Goal: Information Seeking & Learning: Learn about a topic

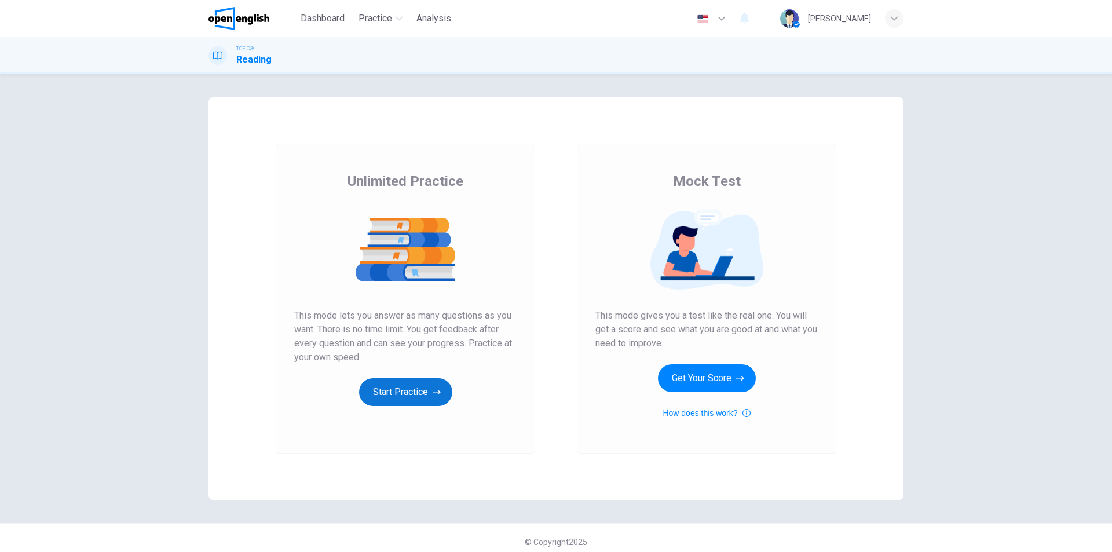
click at [385, 400] on button "Start Practice" at bounding box center [405, 392] width 93 height 28
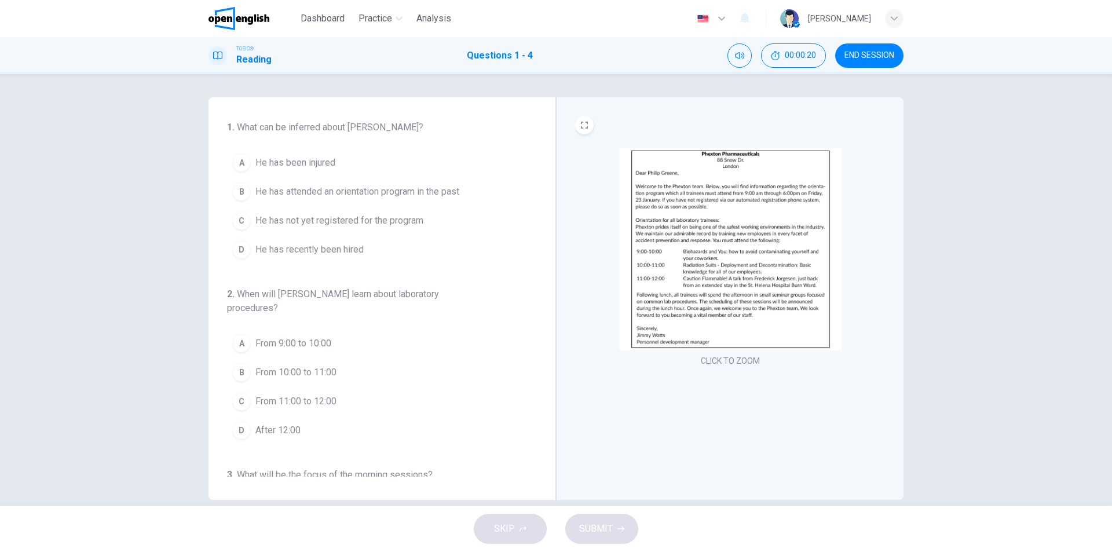
click at [731, 233] on img at bounding box center [730, 249] width 222 height 202
click at [335, 251] on span "He has recently been hired" at bounding box center [309, 250] width 108 height 14
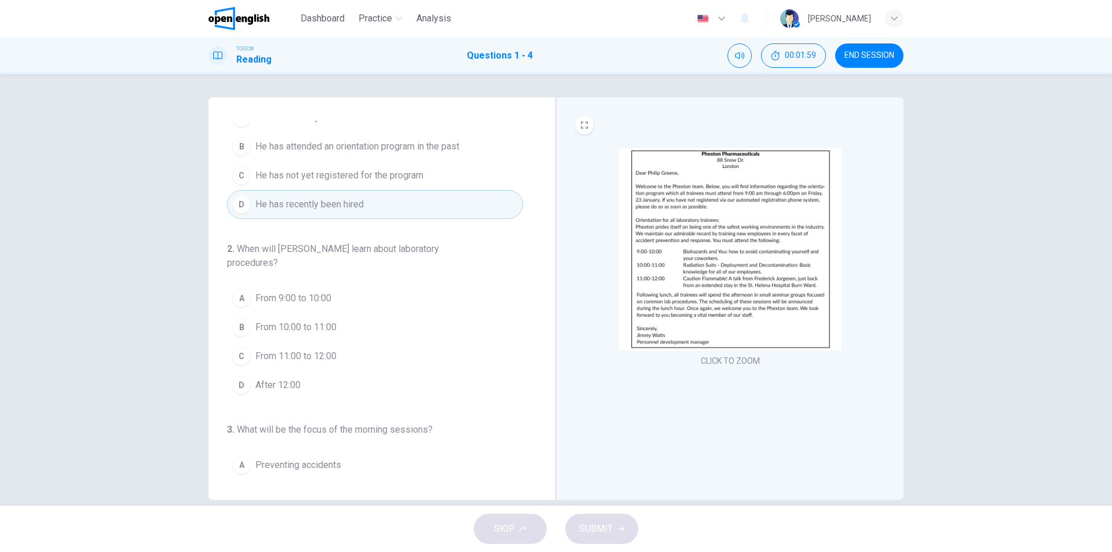
scroll to position [58, 0]
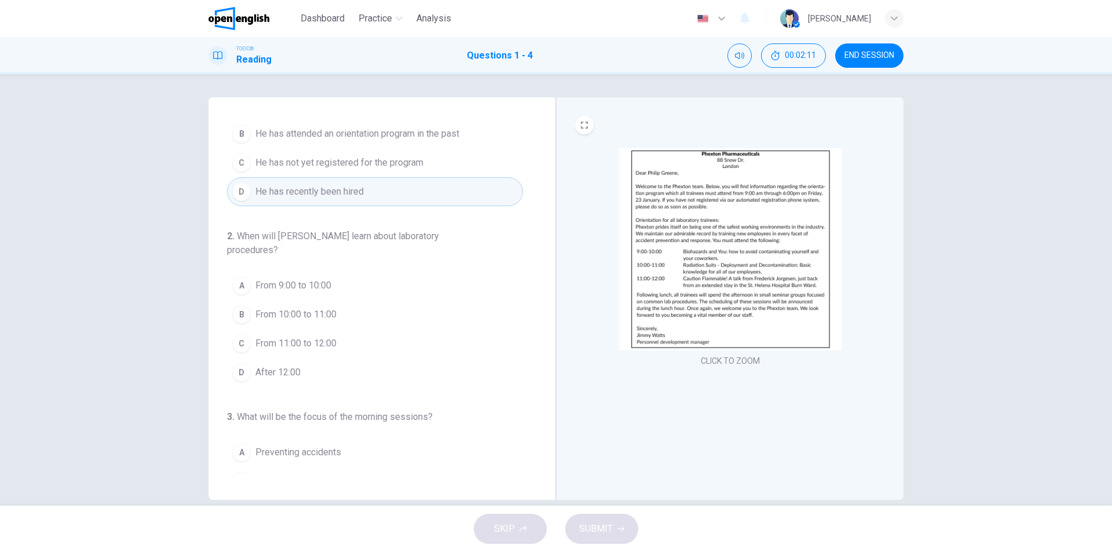
click at [703, 290] on img at bounding box center [730, 249] width 222 height 202
click at [292, 372] on span "After 12:00" at bounding box center [277, 372] width 45 height 14
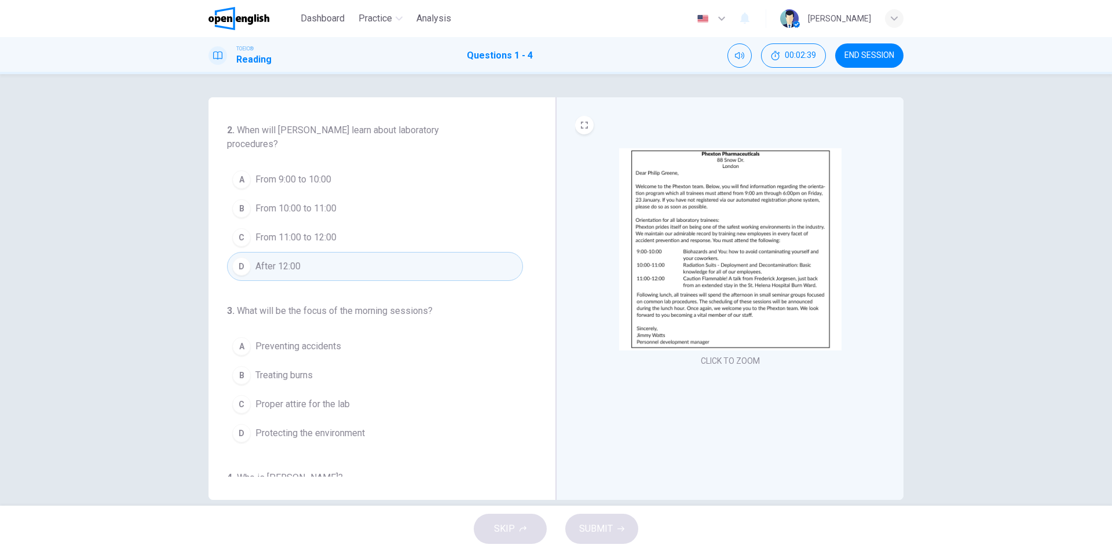
scroll to position [232, 0]
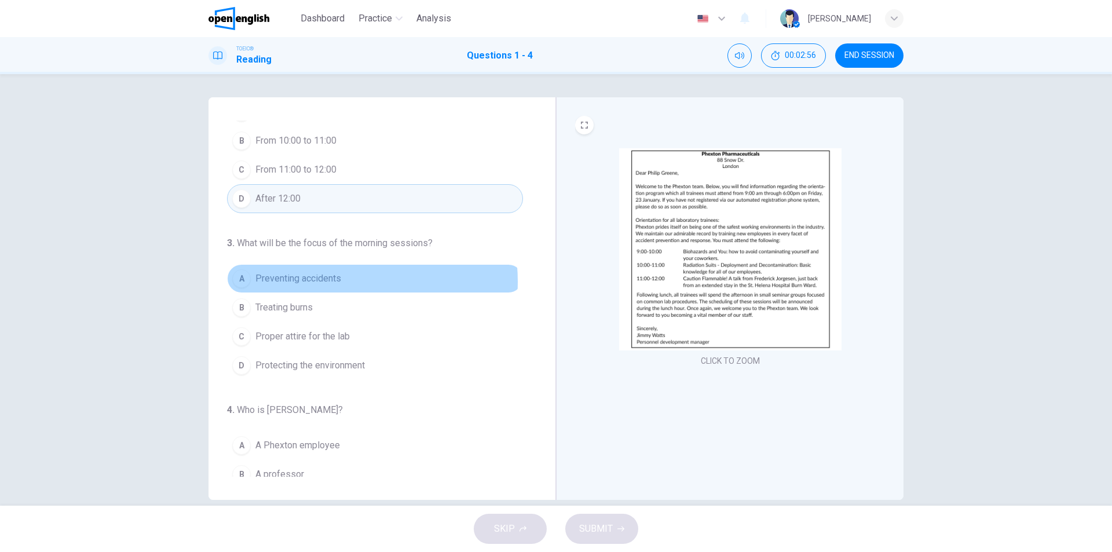
click at [315, 281] on span "Preventing accidents" at bounding box center [298, 279] width 86 height 14
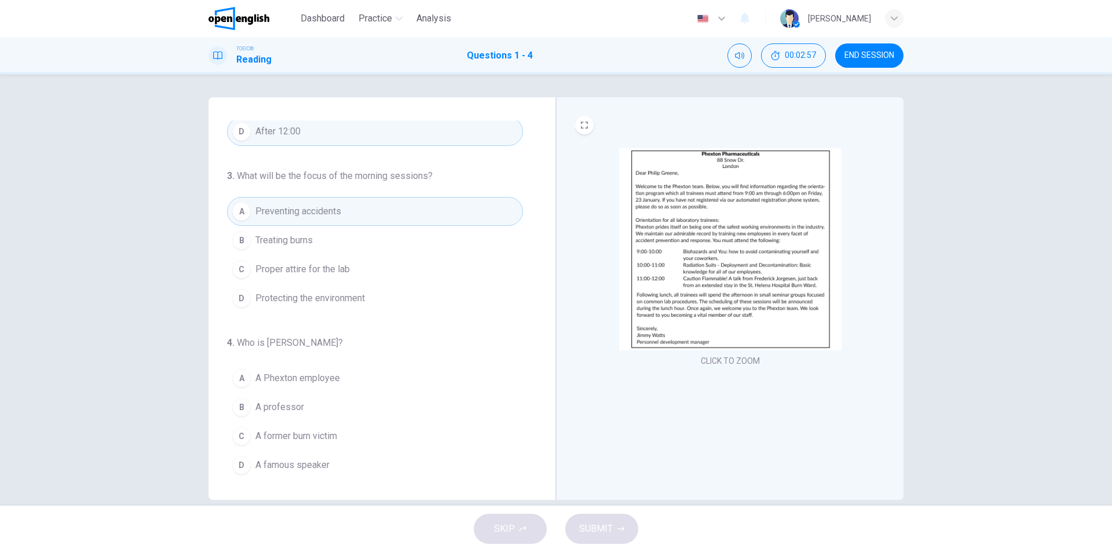
scroll to position [302, 0]
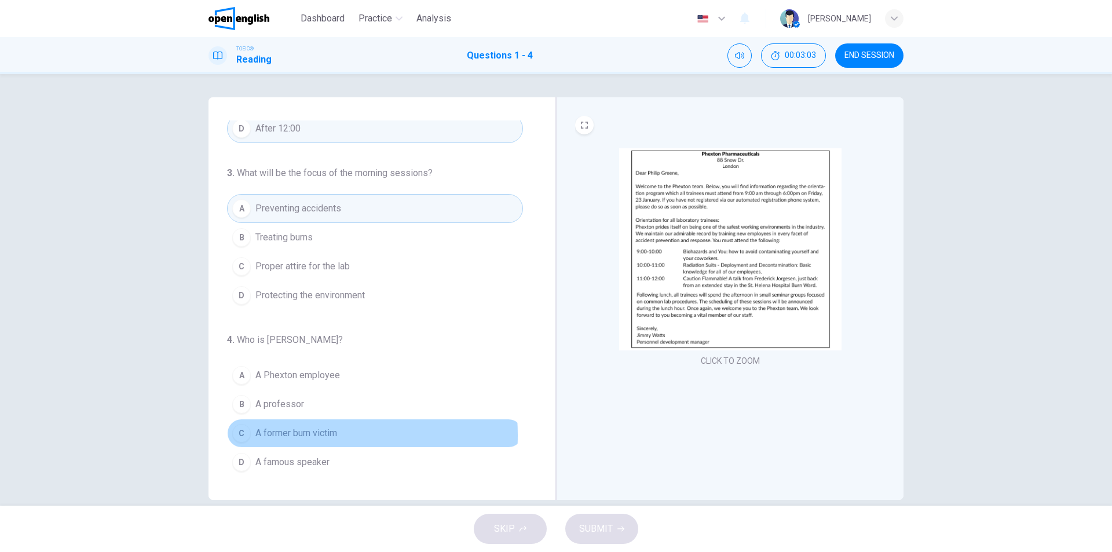
click at [288, 435] on span "A former burn victim" at bounding box center [296, 433] width 82 height 14
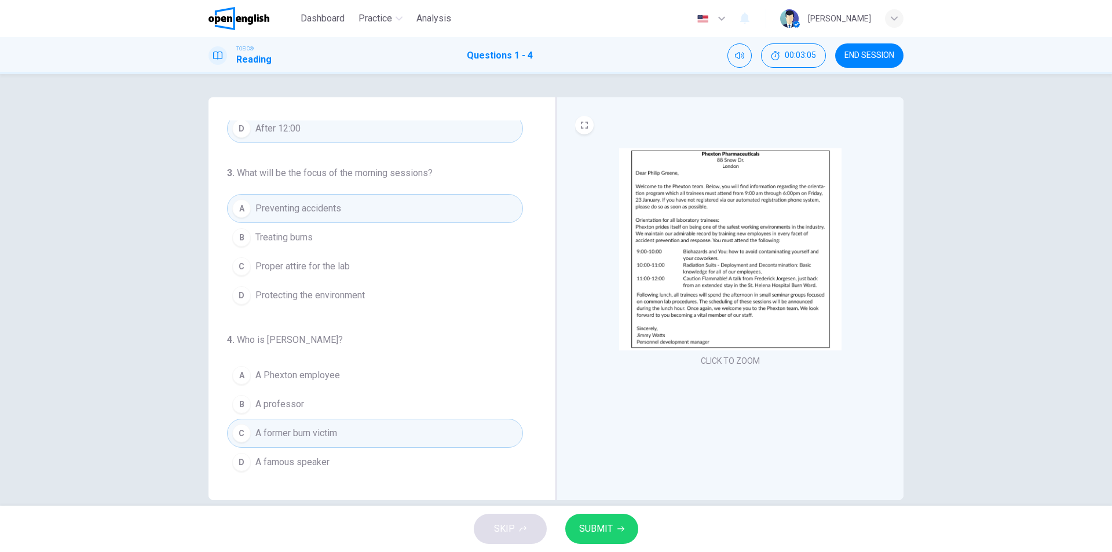
click at [603, 533] on span "SUBMIT" at bounding box center [596, 529] width 34 height 16
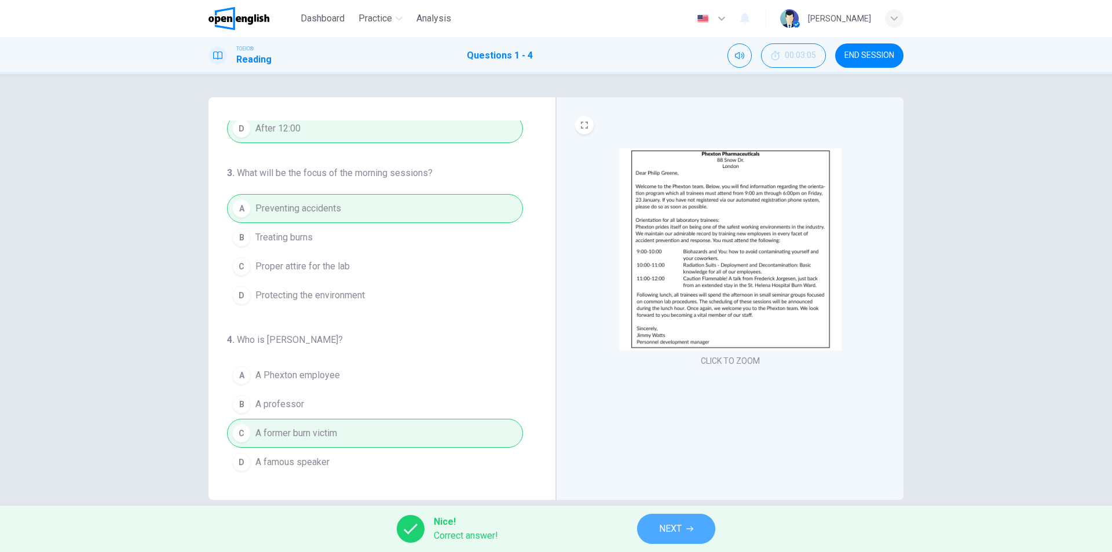
click at [662, 532] on span "NEXT" at bounding box center [670, 529] width 23 height 16
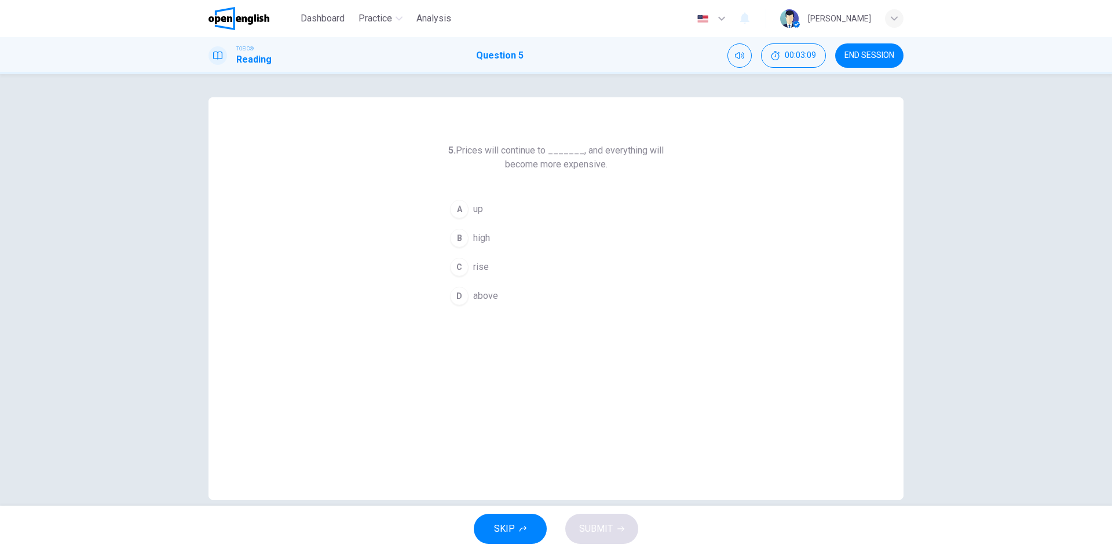
click at [486, 268] on button "C rise" at bounding box center [556, 266] width 222 height 29
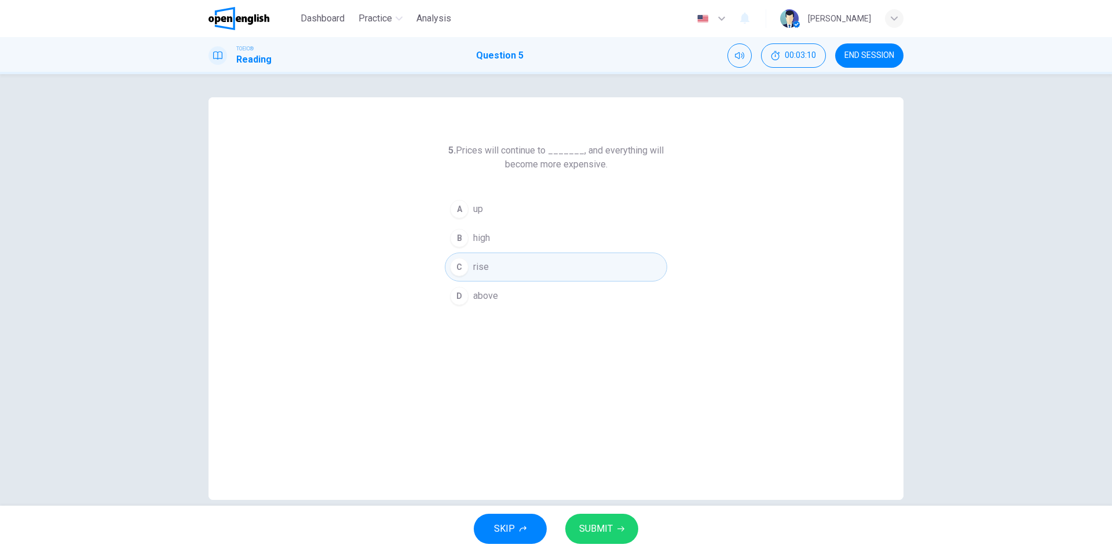
click at [606, 525] on span "SUBMIT" at bounding box center [596, 529] width 34 height 16
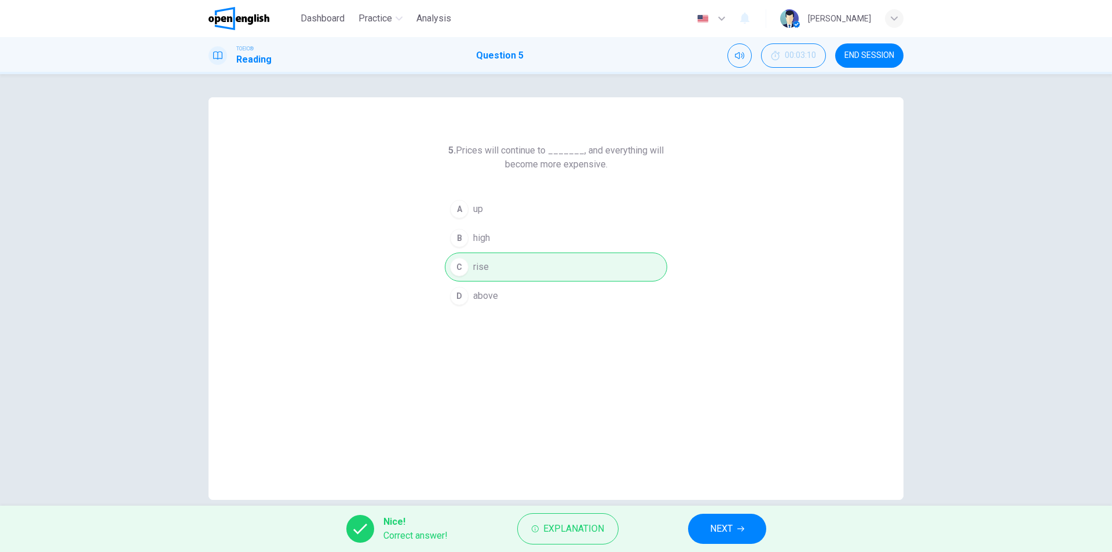
click at [724, 530] on span "NEXT" at bounding box center [721, 529] width 23 height 16
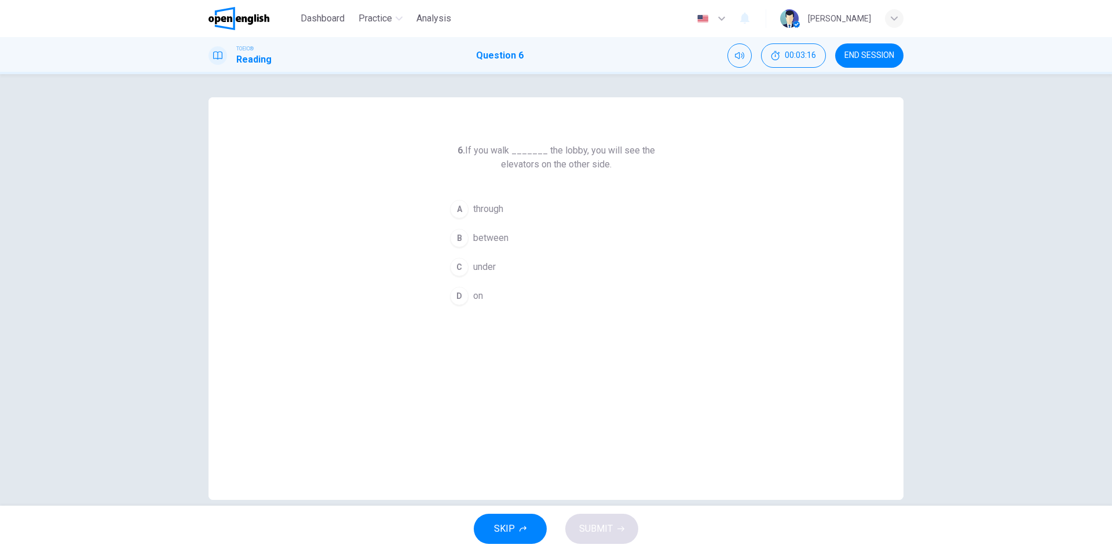
click at [489, 210] on span "through" at bounding box center [488, 209] width 30 height 14
click at [605, 532] on span "SUBMIT" at bounding box center [596, 529] width 34 height 16
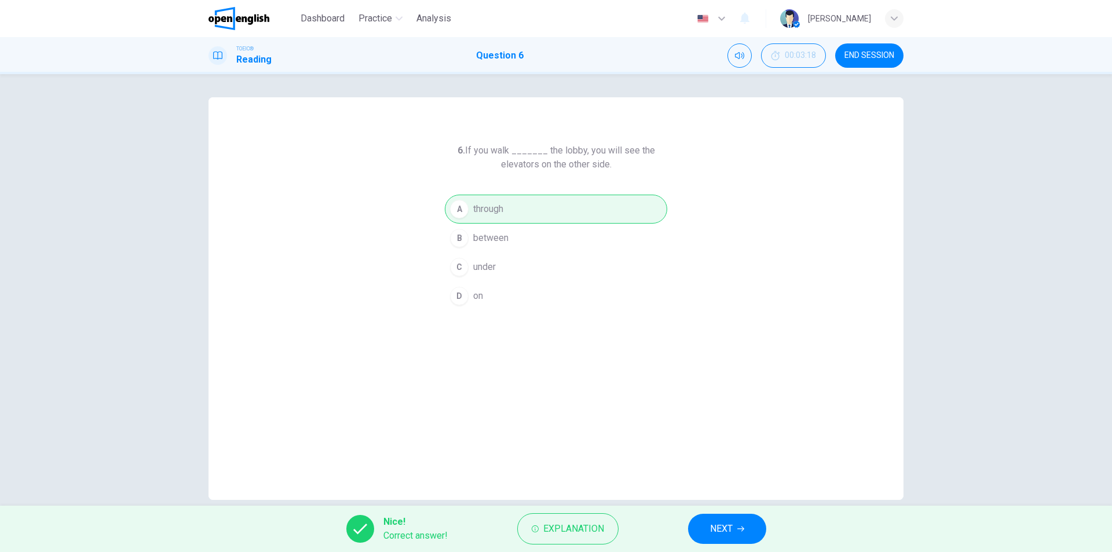
click at [722, 529] on span "NEXT" at bounding box center [721, 529] width 23 height 16
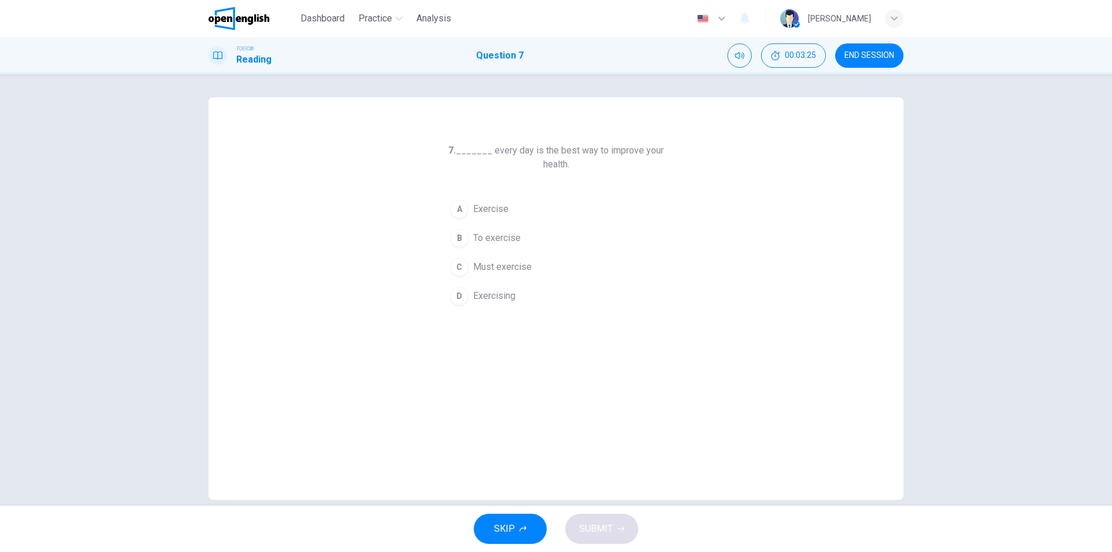
click at [501, 299] on span "Exercising" at bounding box center [494, 296] width 42 height 14
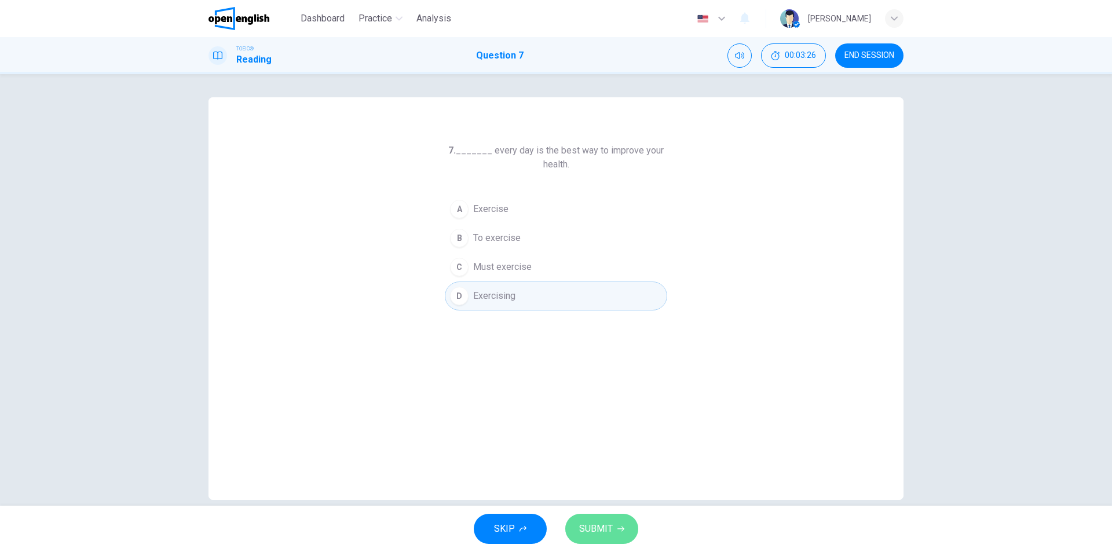
click at [602, 529] on span "SUBMIT" at bounding box center [596, 529] width 34 height 16
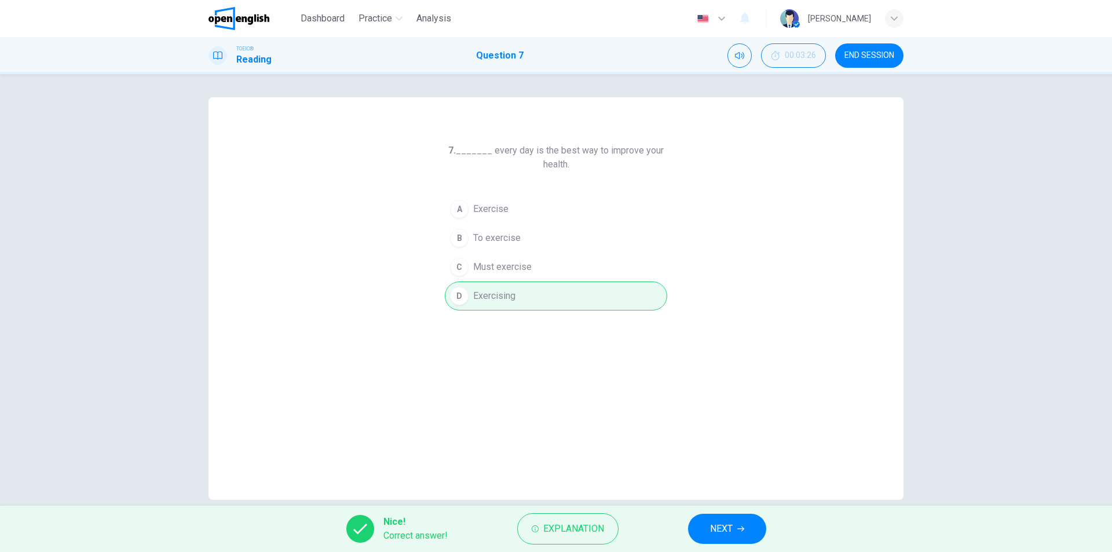
click at [716, 534] on span "NEXT" at bounding box center [721, 529] width 23 height 16
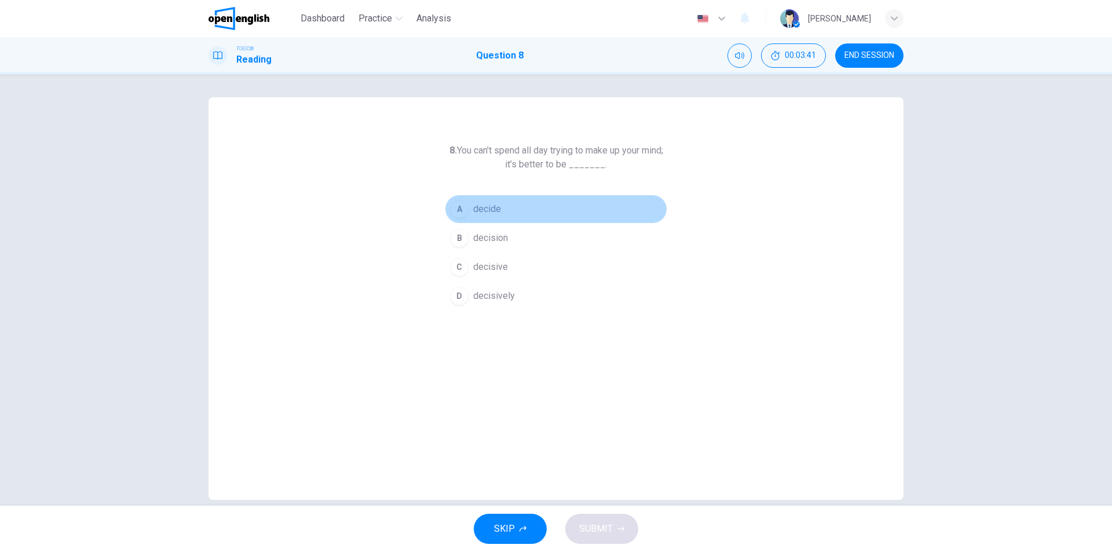
click at [474, 207] on span "decide" at bounding box center [487, 209] width 28 height 14
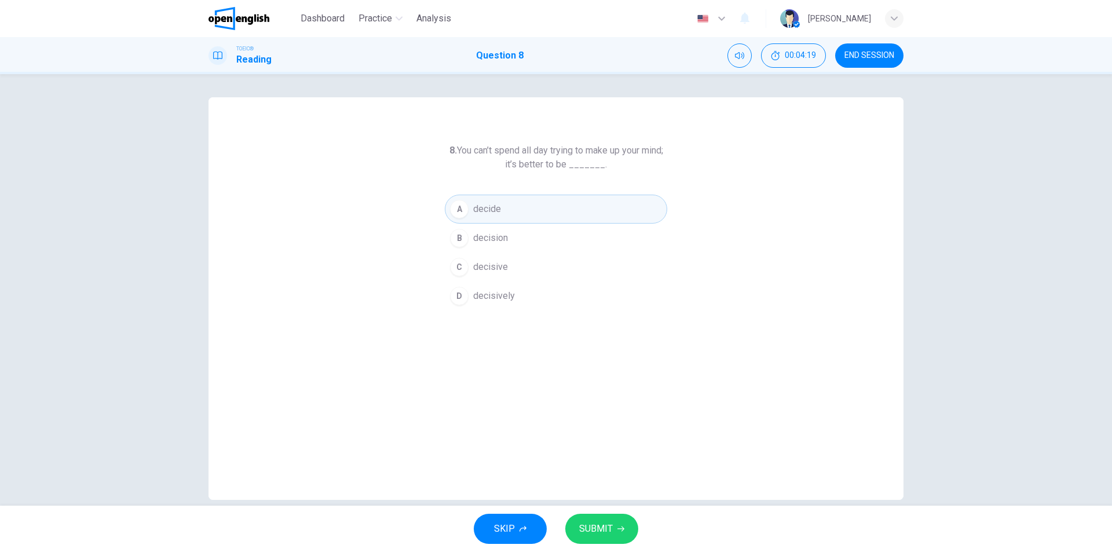
click at [598, 518] on button "SUBMIT" at bounding box center [601, 529] width 73 height 30
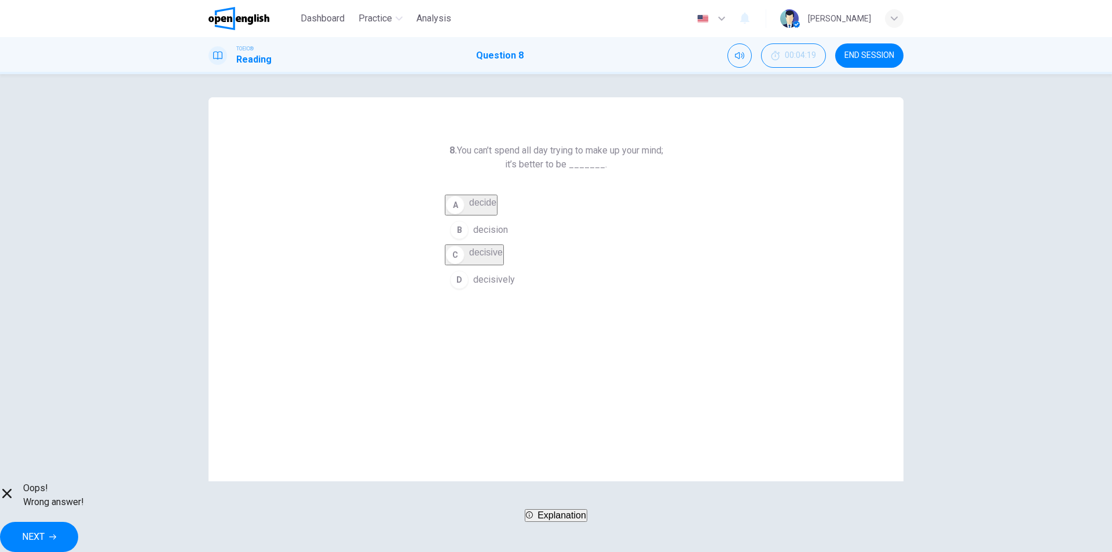
click at [571, 519] on button "Explanation" at bounding box center [556, 515] width 63 height 13
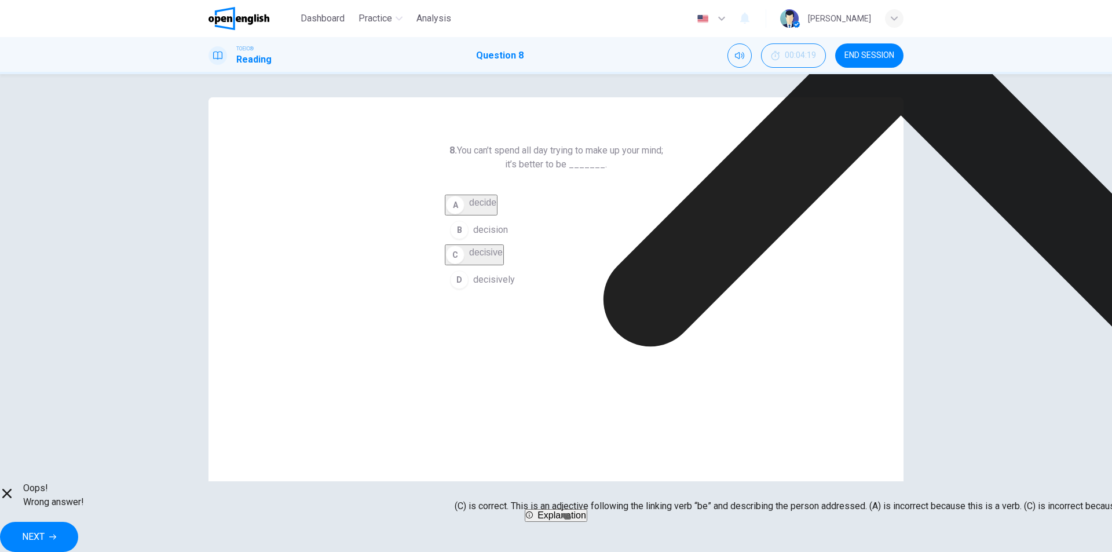
click at [45, 529] on span "NEXT" at bounding box center [33, 537] width 23 height 16
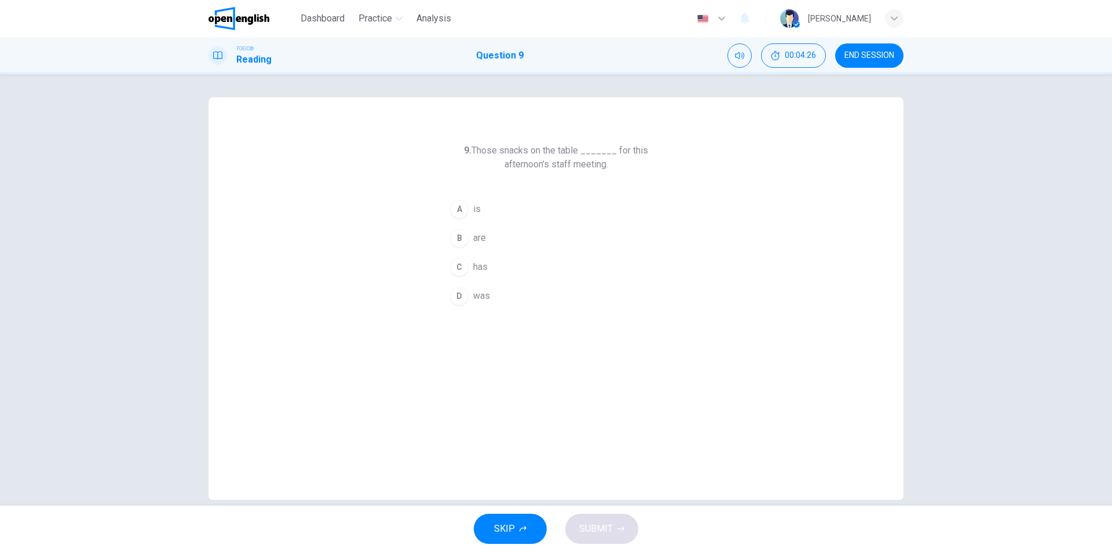
drag, startPoint x: 463, startPoint y: 244, endPoint x: 479, endPoint y: 237, distance: 17.6
click at [466, 239] on button "B are" at bounding box center [556, 238] width 222 height 29
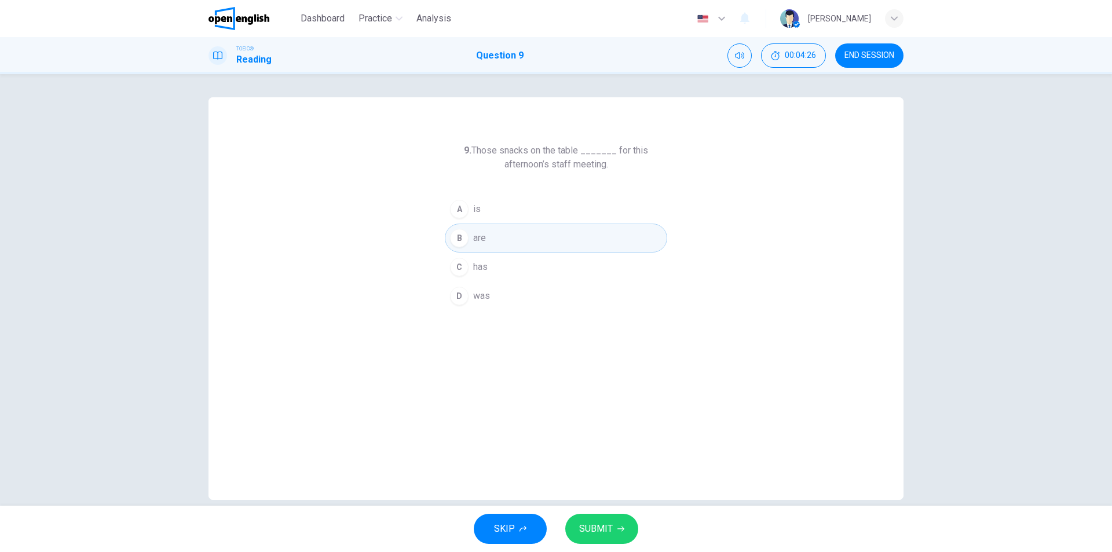
click at [605, 526] on span "SUBMIT" at bounding box center [596, 529] width 34 height 16
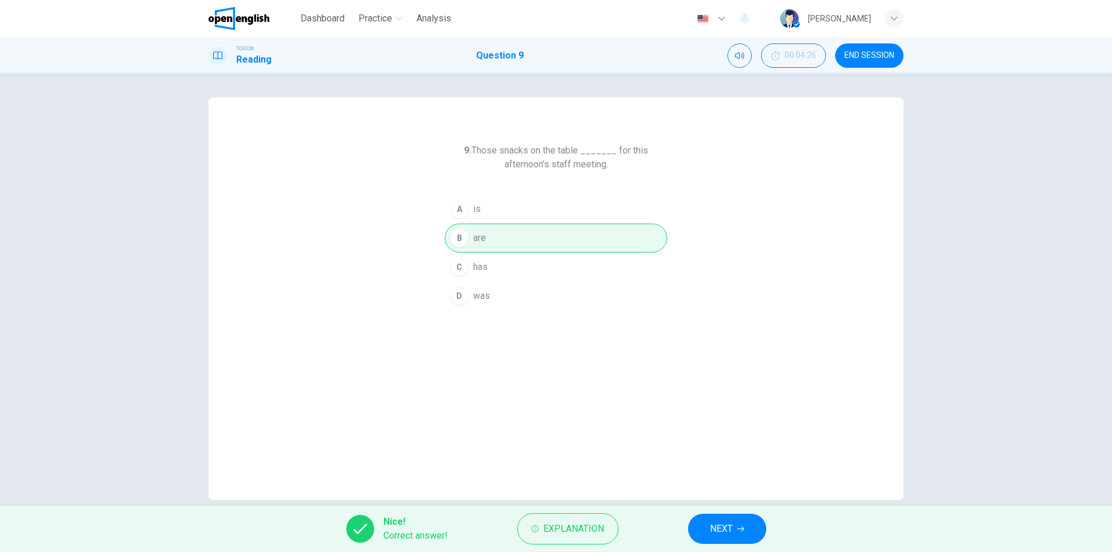
click at [714, 531] on span "NEXT" at bounding box center [721, 529] width 23 height 16
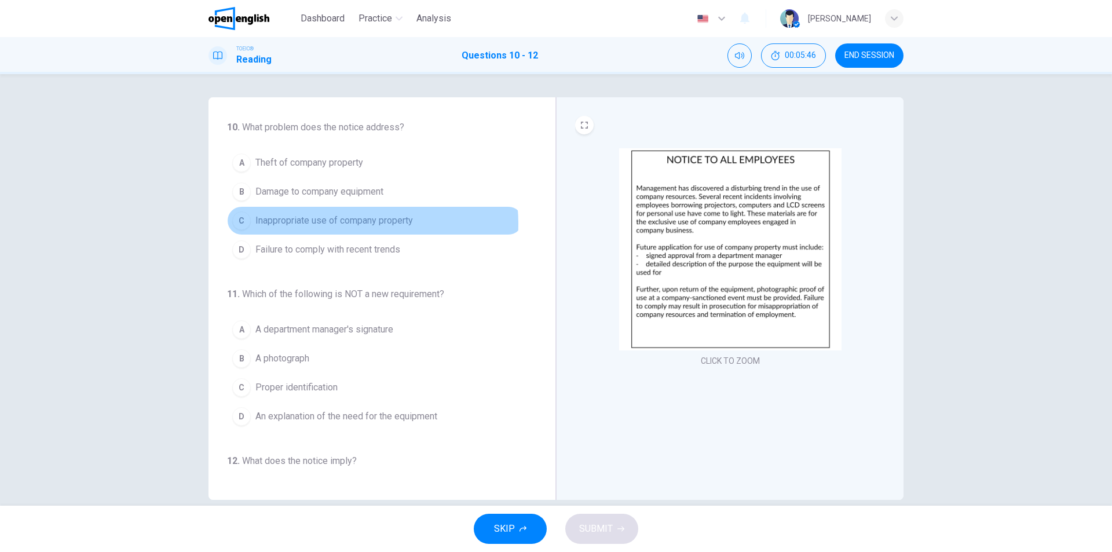
click at [350, 224] on span "Inappropriate use of company property" at bounding box center [334, 221] width 158 height 14
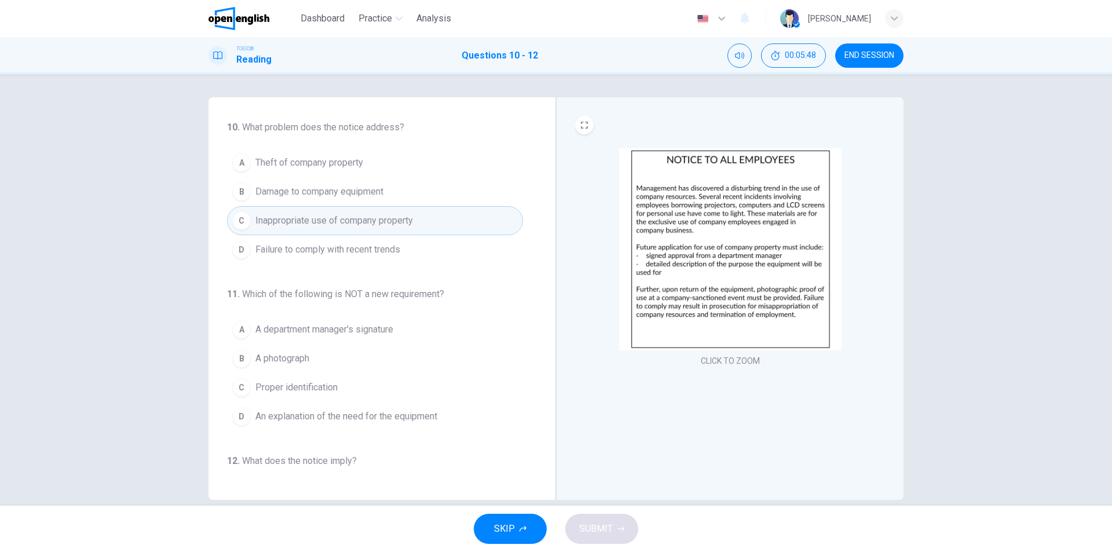
scroll to position [58, 0]
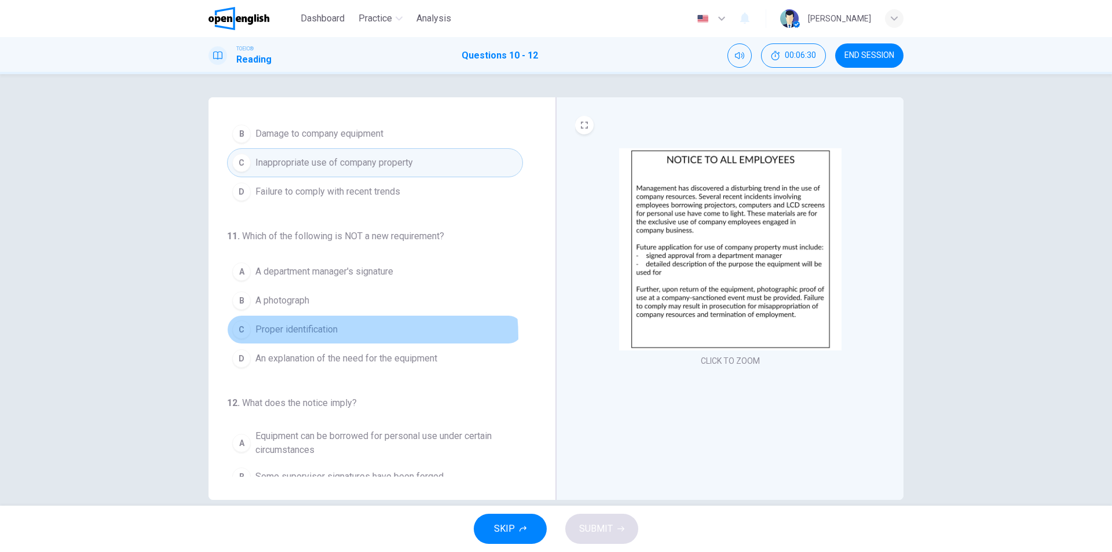
click at [303, 337] on button "C Proper identification" at bounding box center [375, 329] width 296 height 29
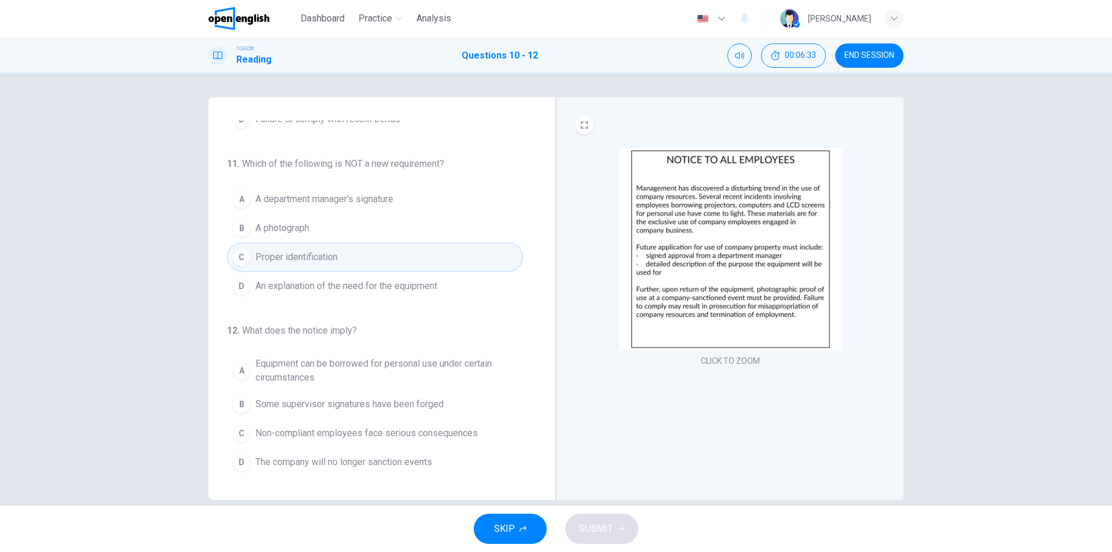
scroll to position [17, 0]
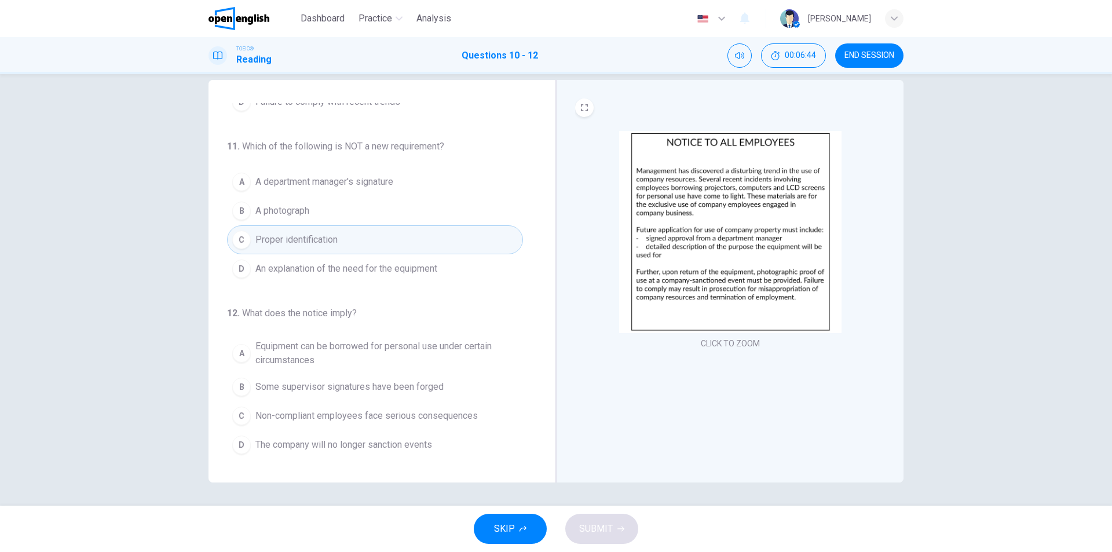
click at [407, 422] on span "Non-compliant employees face serious consequences" at bounding box center [366, 416] width 222 height 14
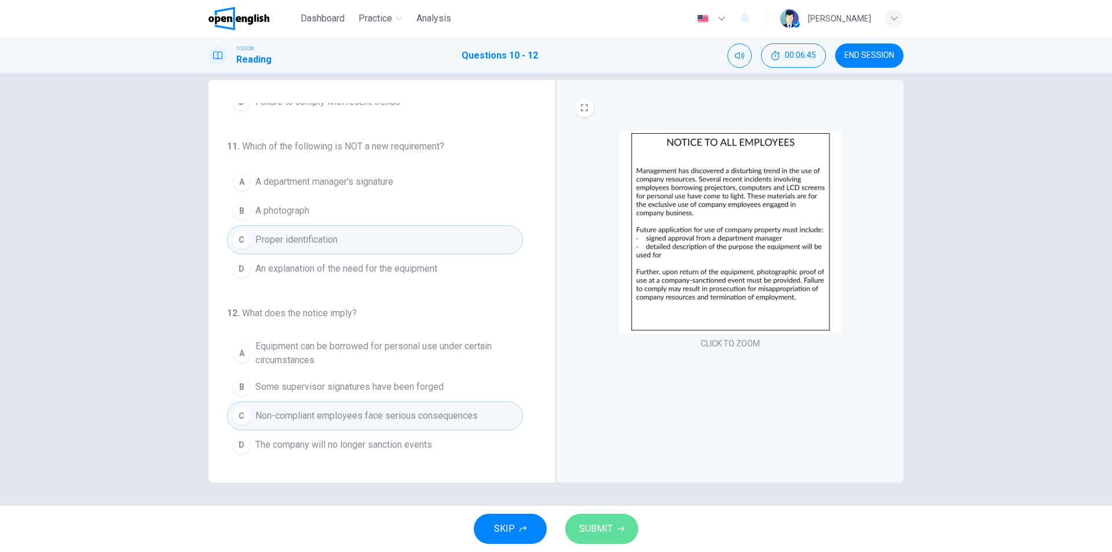
click at [599, 525] on span "SUBMIT" at bounding box center [596, 529] width 34 height 16
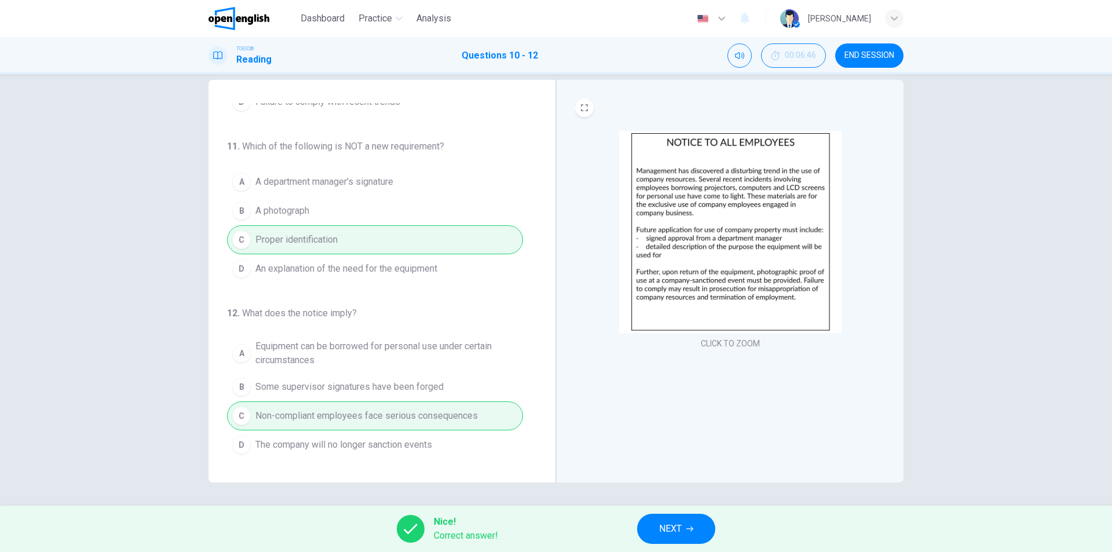
click at [672, 531] on span "NEXT" at bounding box center [670, 529] width 23 height 16
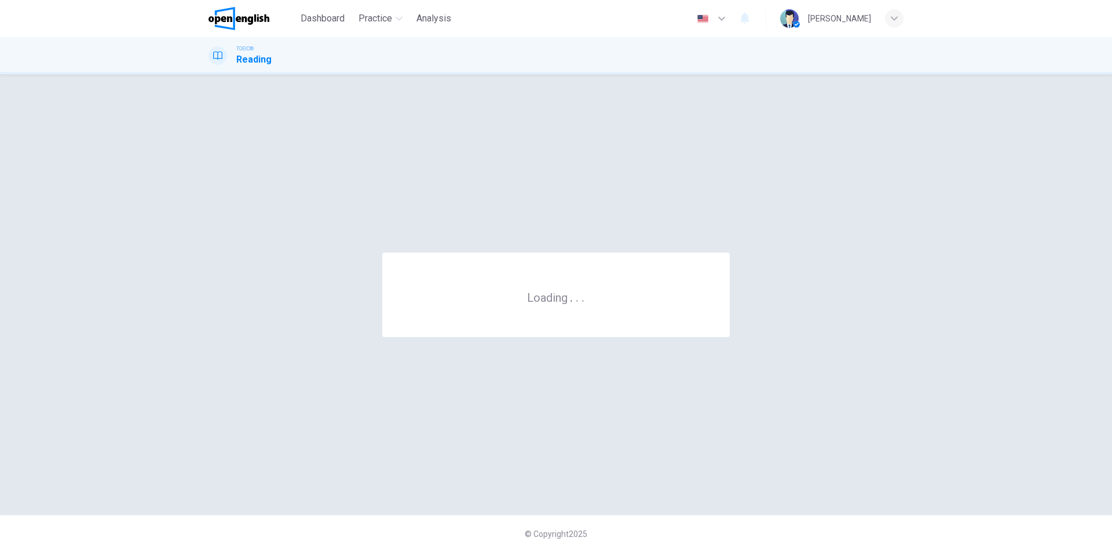
scroll to position [0, 0]
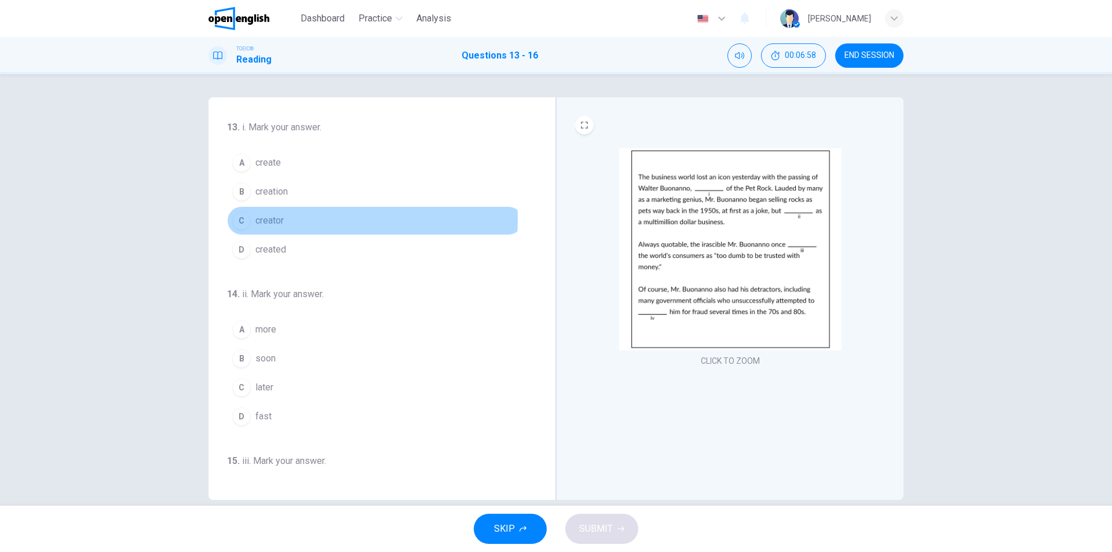
click at [283, 219] on button "C creator" at bounding box center [375, 220] width 296 height 29
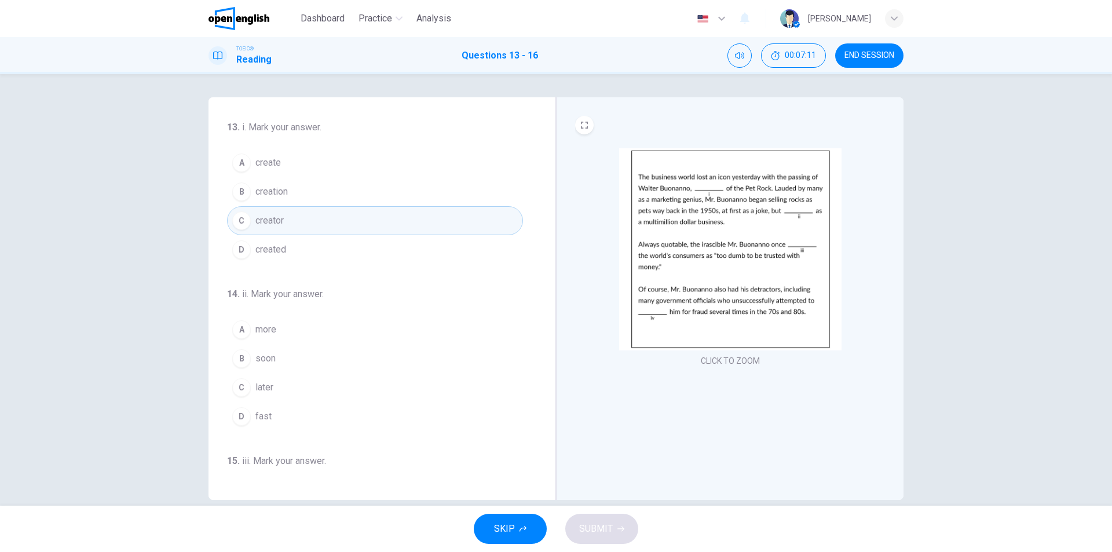
click at [301, 389] on button "C later" at bounding box center [375, 387] width 296 height 29
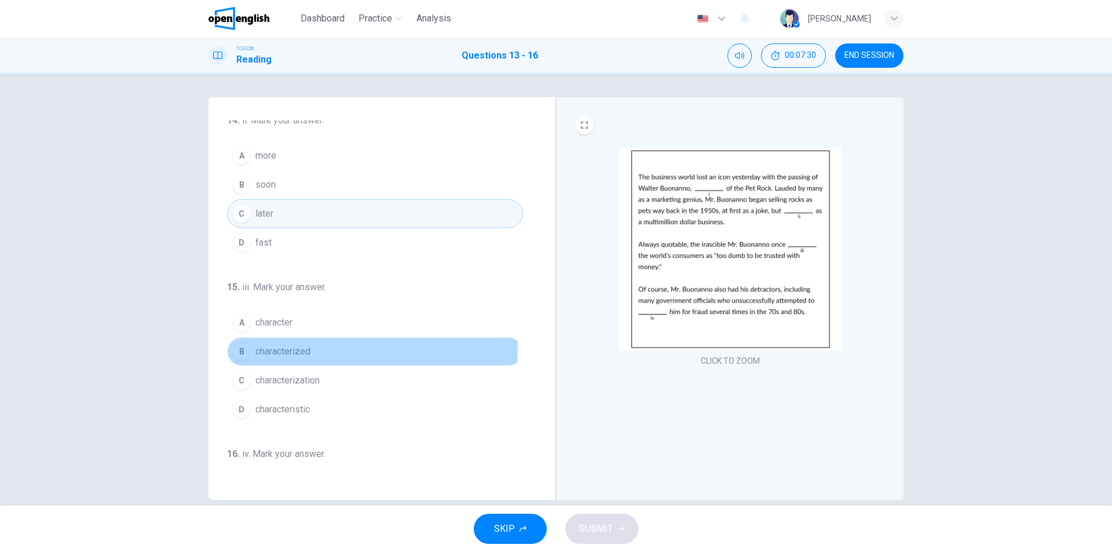
click at [298, 348] on span "characterized" at bounding box center [282, 352] width 55 height 14
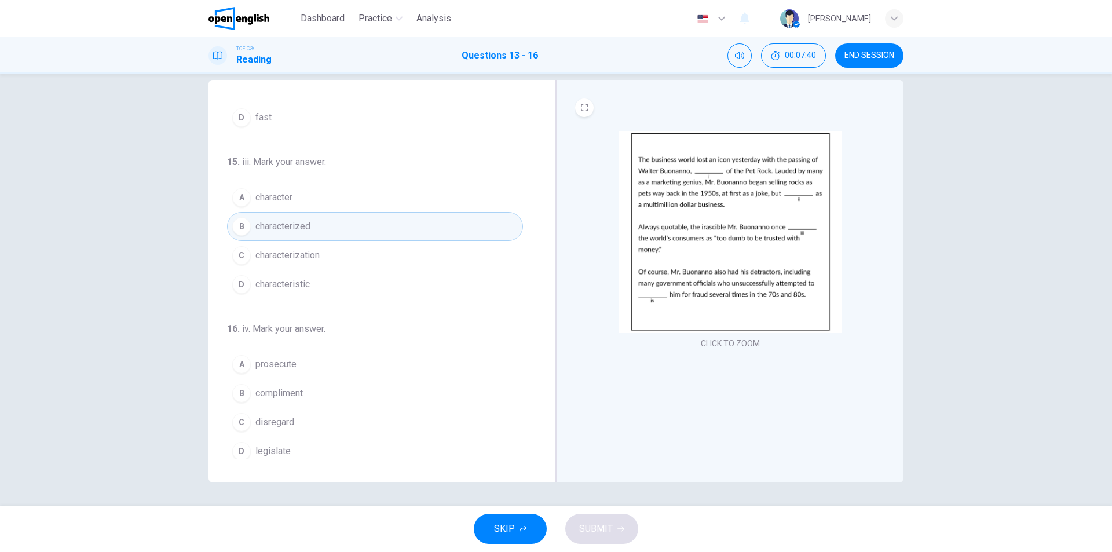
scroll to position [288, 0]
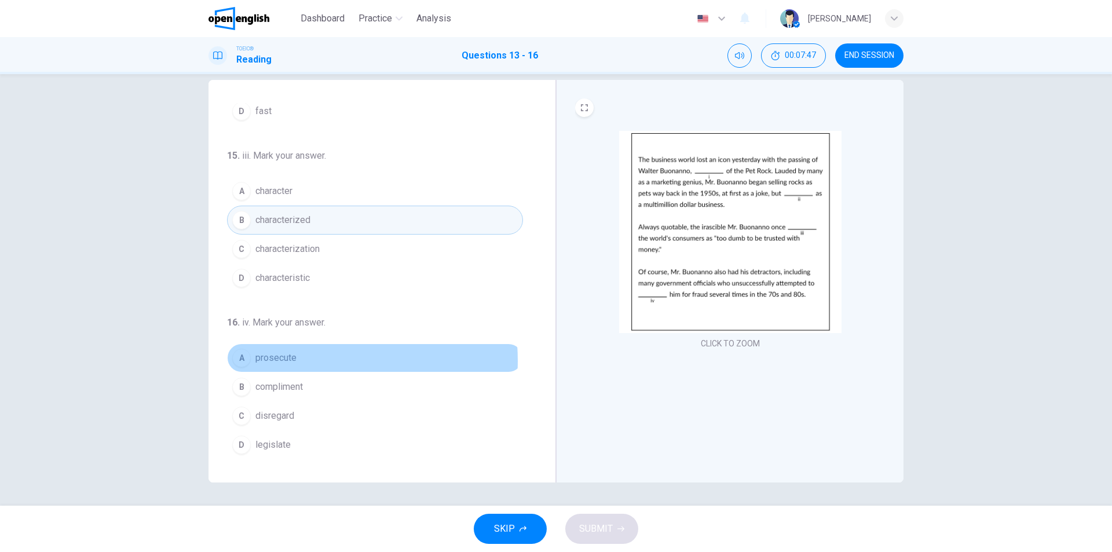
click at [283, 361] on span "prosecute" at bounding box center [275, 358] width 41 height 14
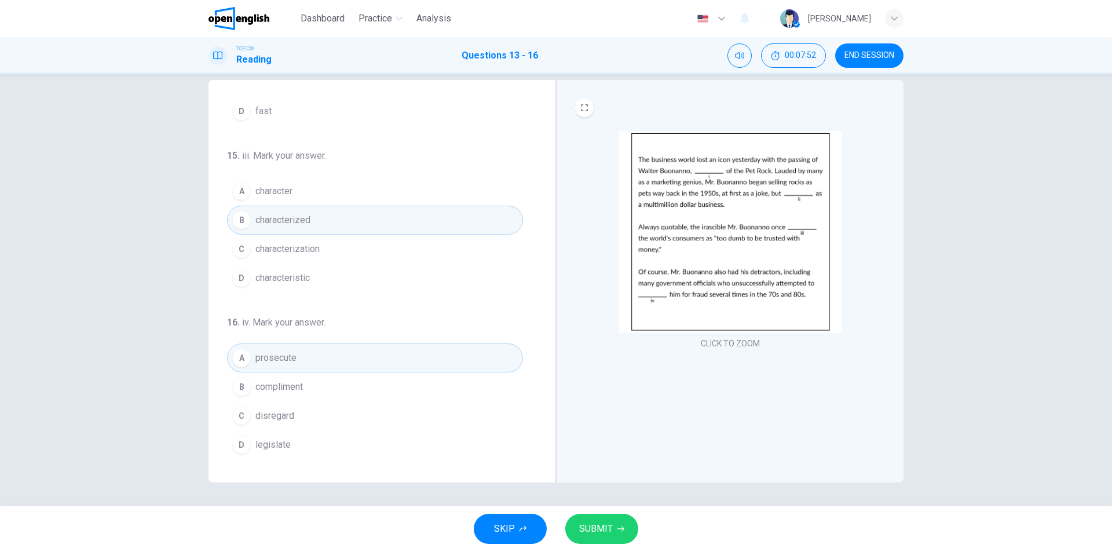
click at [601, 532] on span "SUBMIT" at bounding box center [596, 529] width 34 height 16
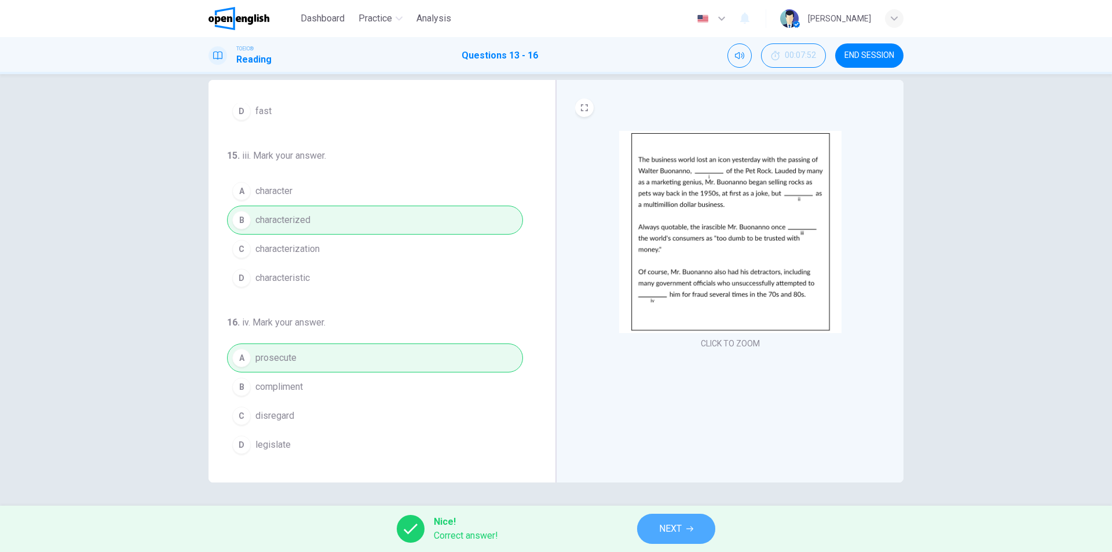
click at [681, 537] on button "NEXT" at bounding box center [676, 529] width 78 height 30
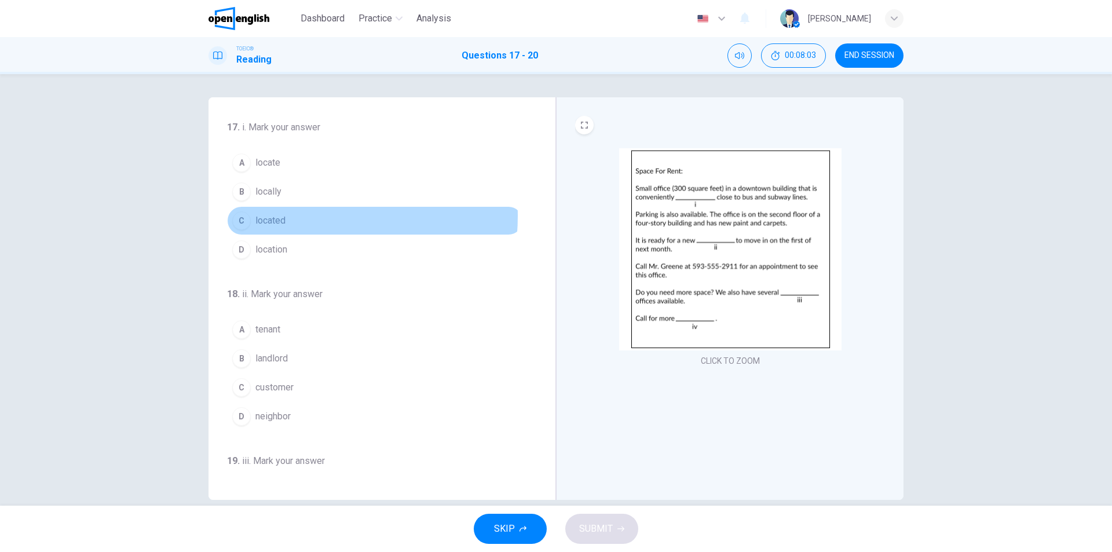
click at [283, 216] on span "located" at bounding box center [270, 221] width 30 height 14
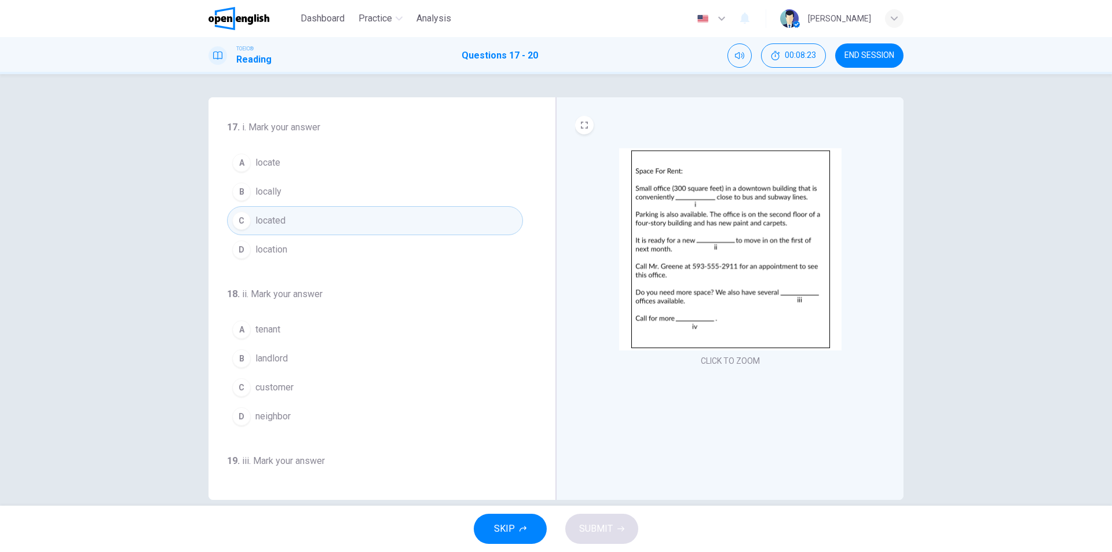
click at [293, 323] on button "A tenant" at bounding box center [375, 329] width 296 height 29
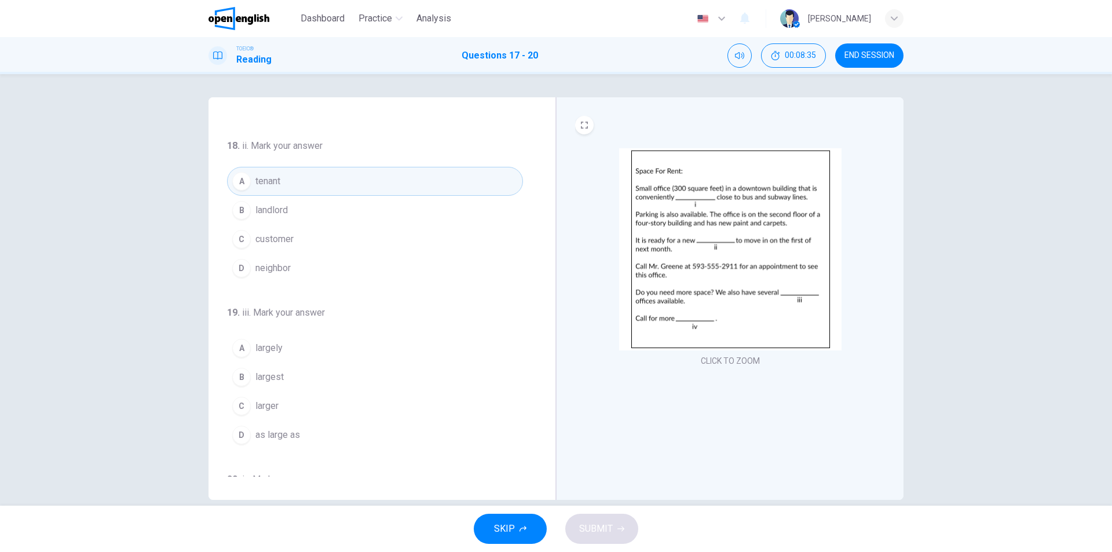
scroll to position [174, 0]
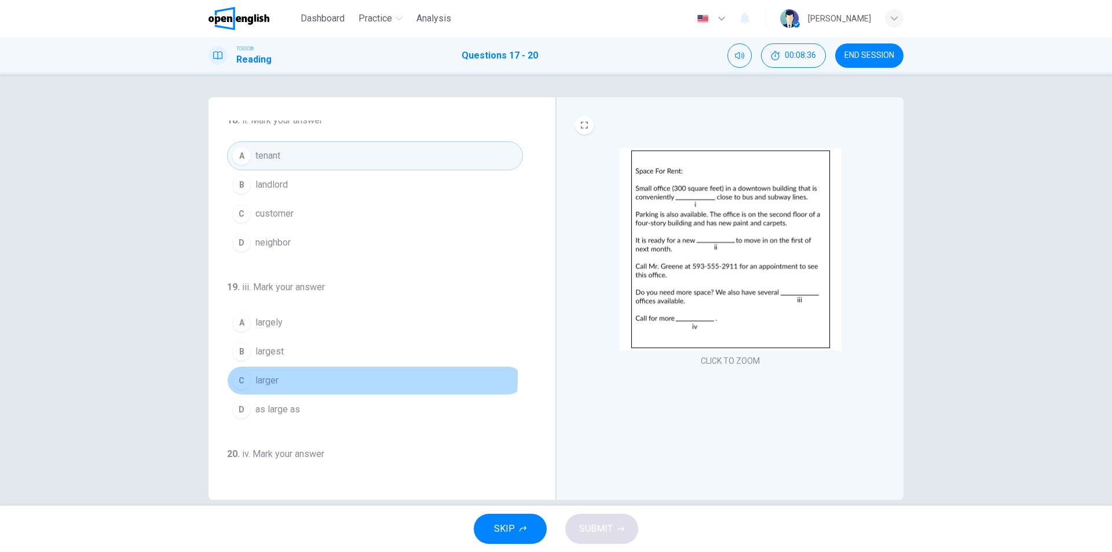
click at [278, 376] on button "C larger" at bounding box center [375, 380] width 296 height 29
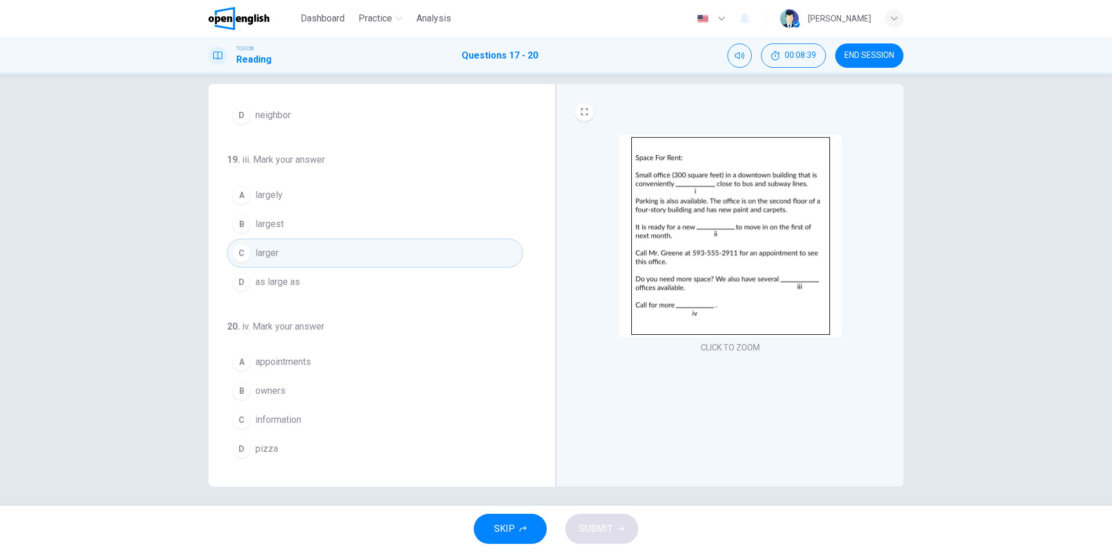
scroll to position [17, 0]
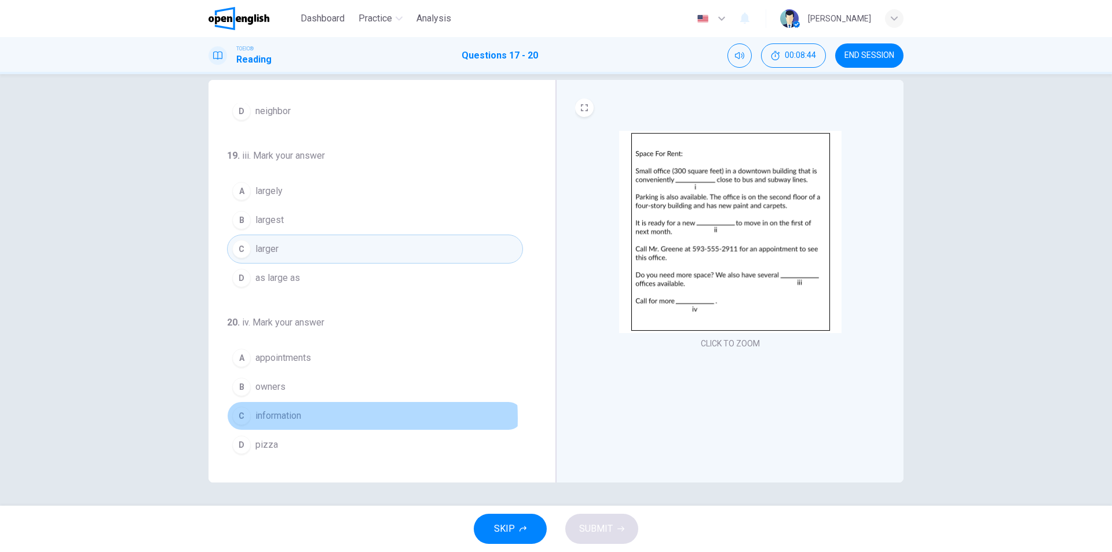
click at [284, 418] on span "information" at bounding box center [278, 416] width 46 height 14
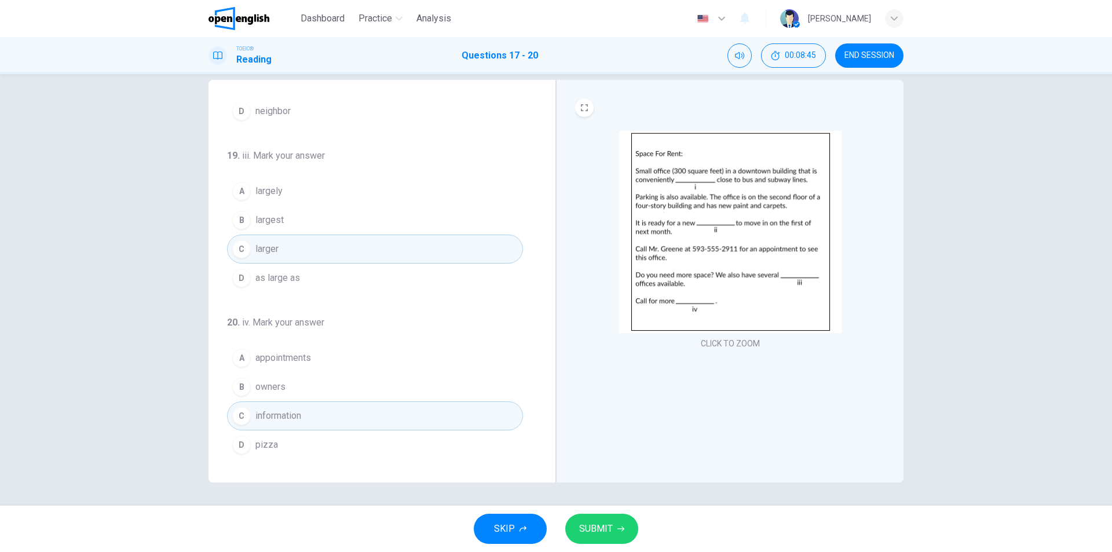
click at [596, 518] on button "SUBMIT" at bounding box center [601, 529] width 73 height 30
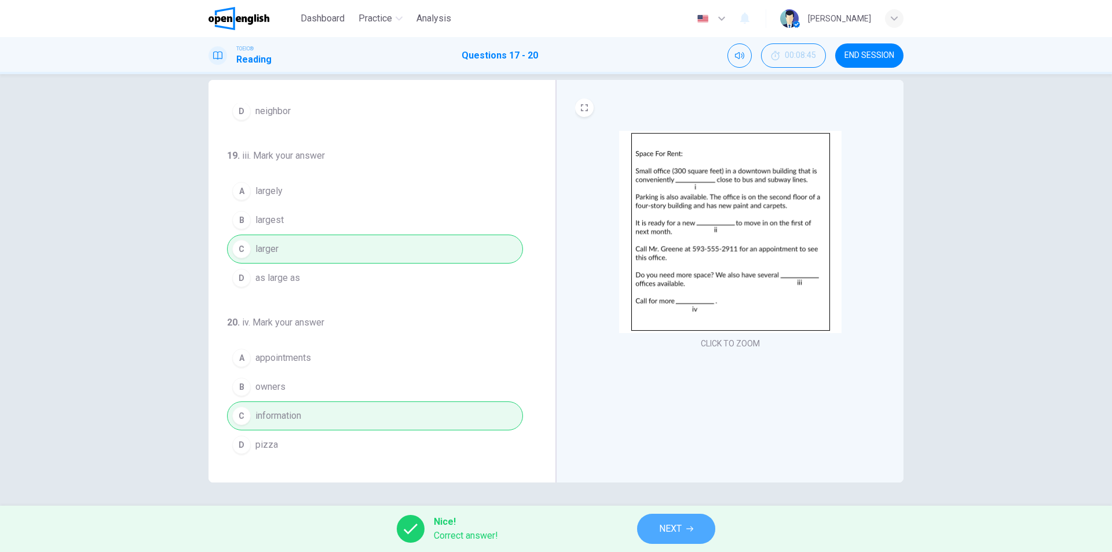
click at [677, 530] on span "NEXT" at bounding box center [670, 529] width 23 height 16
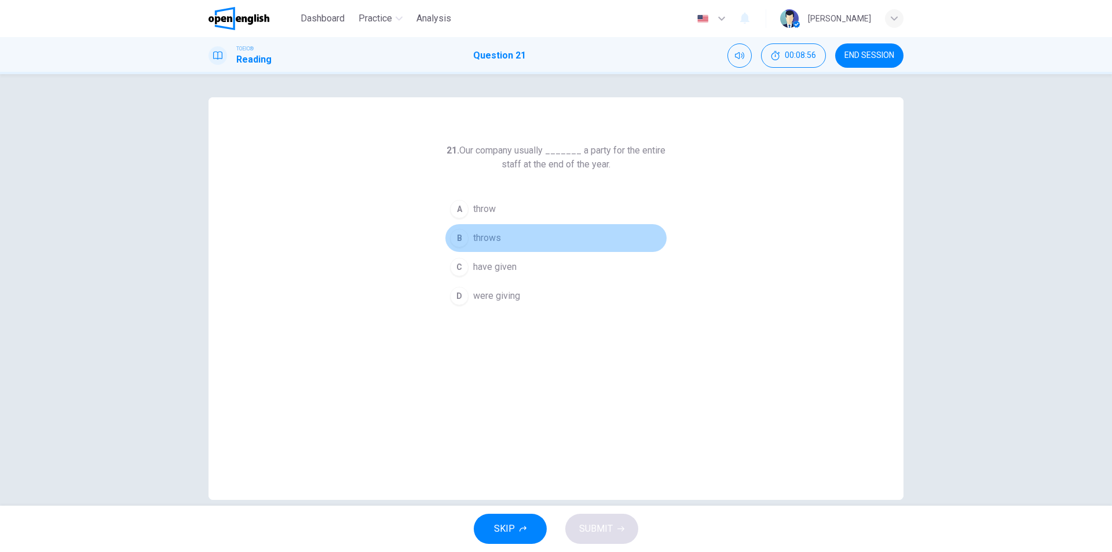
click at [481, 236] on span "throws" at bounding box center [487, 238] width 28 height 14
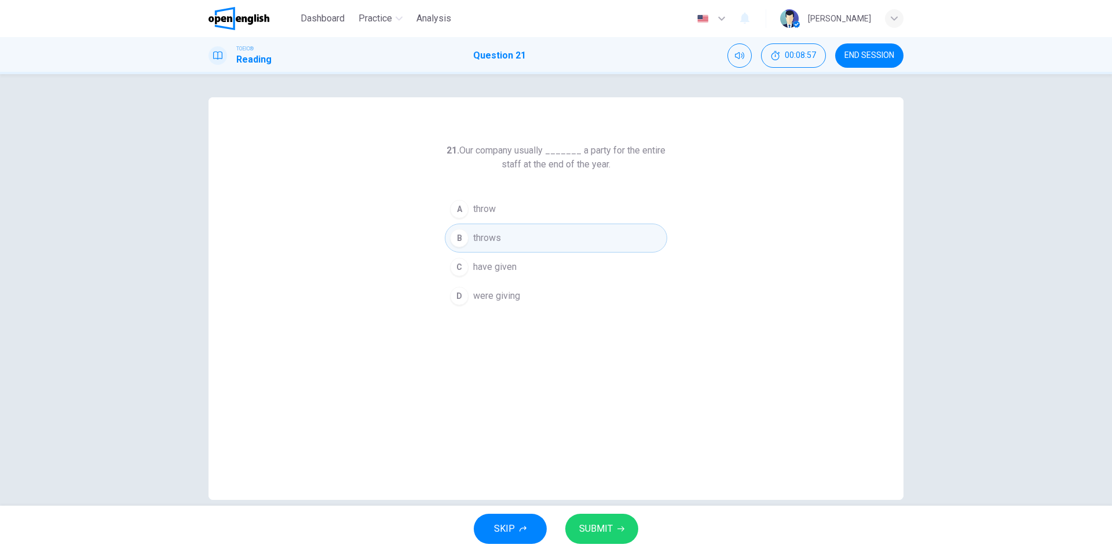
click at [597, 532] on span "SUBMIT" at bounding box center [596, 529] width 34 height 16
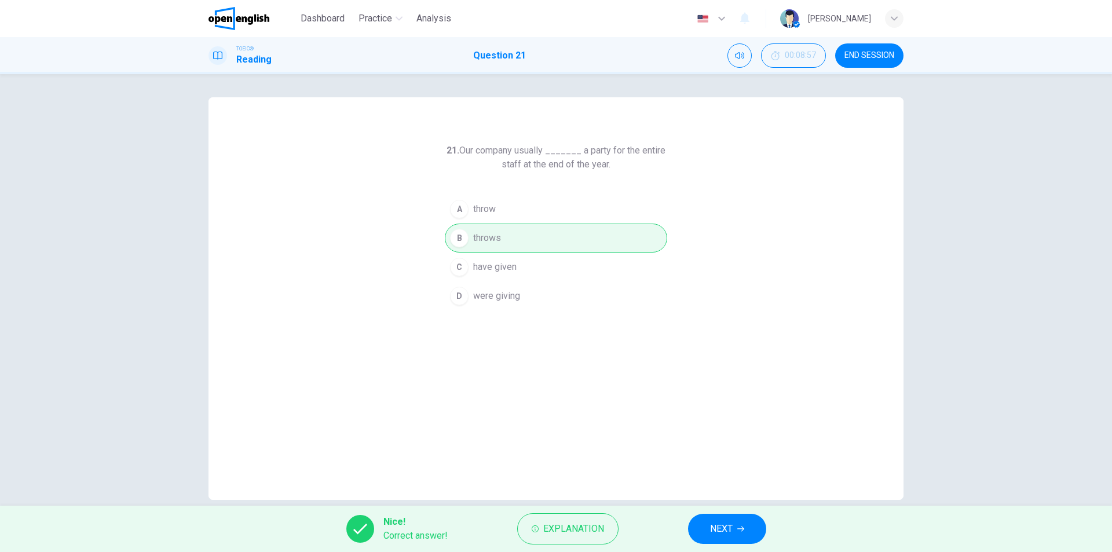
click at [717, 530] on span "NEXT" at bounding box center [721, 529] width 23 height 16
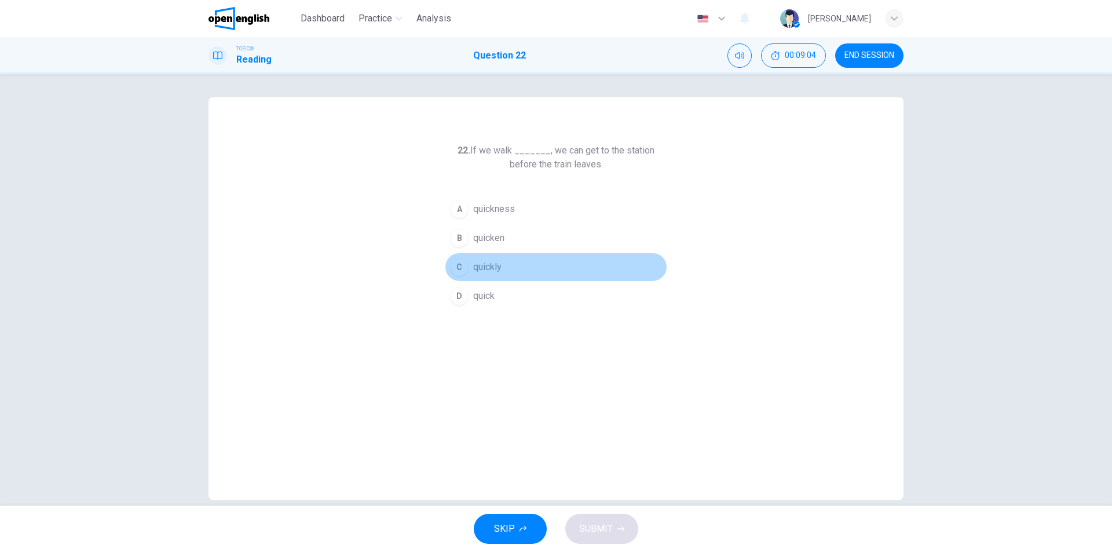
click at [486, 269] on span "quickly" at bounding box center [487, 267] width 28 height 14
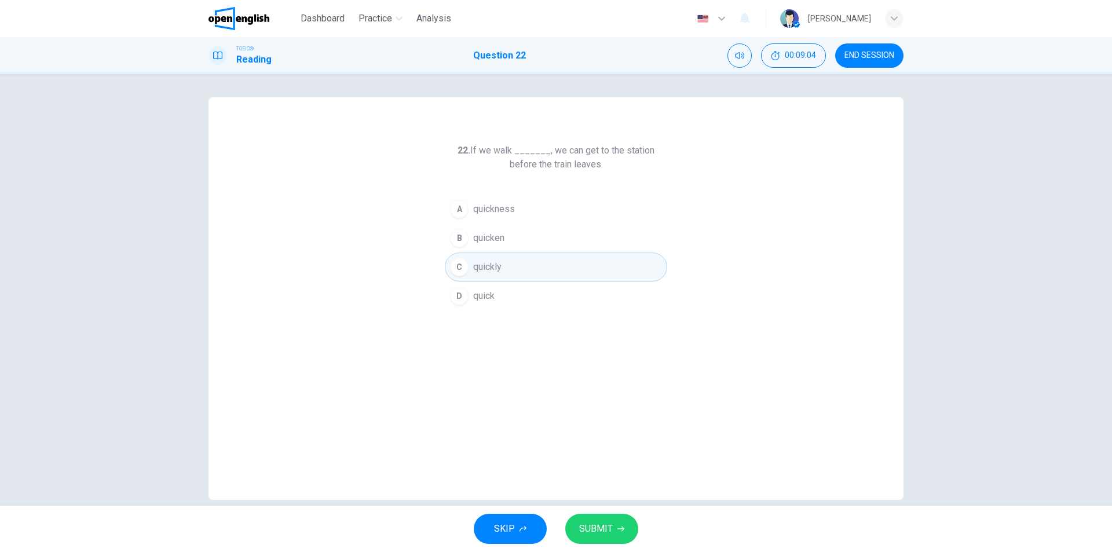
click at [602, 528] on span "SUBMIT" at bounding box center [596, 529] width 34 height 16
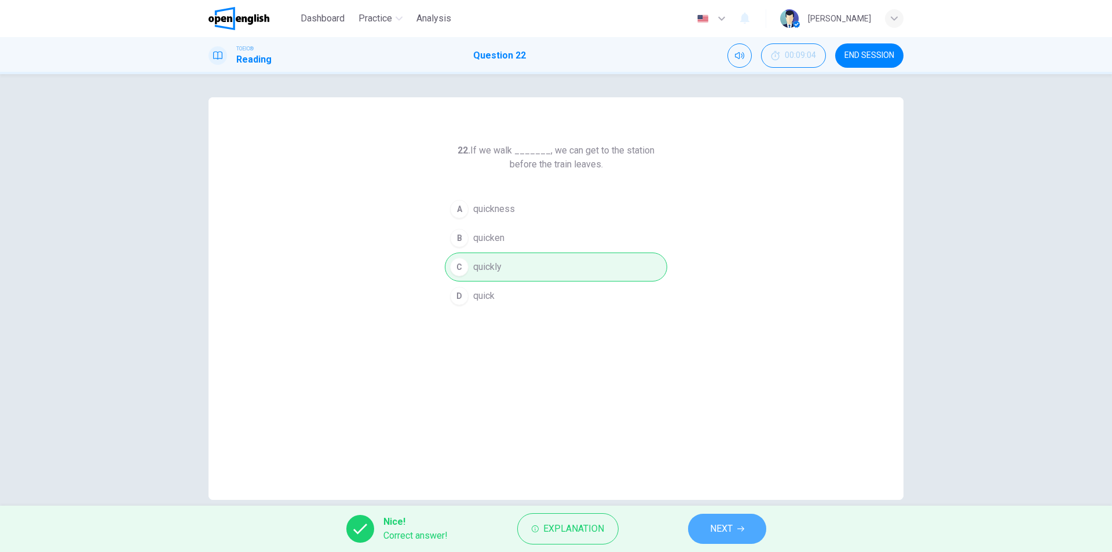
drag, startPoint x: 719, startPoint y: 527, endPoint x: 735, endPoint y: 523, distance: 16.6
click at [719, 528] on span "NEXT" at bounding box center [721, 529] width 23 height 16
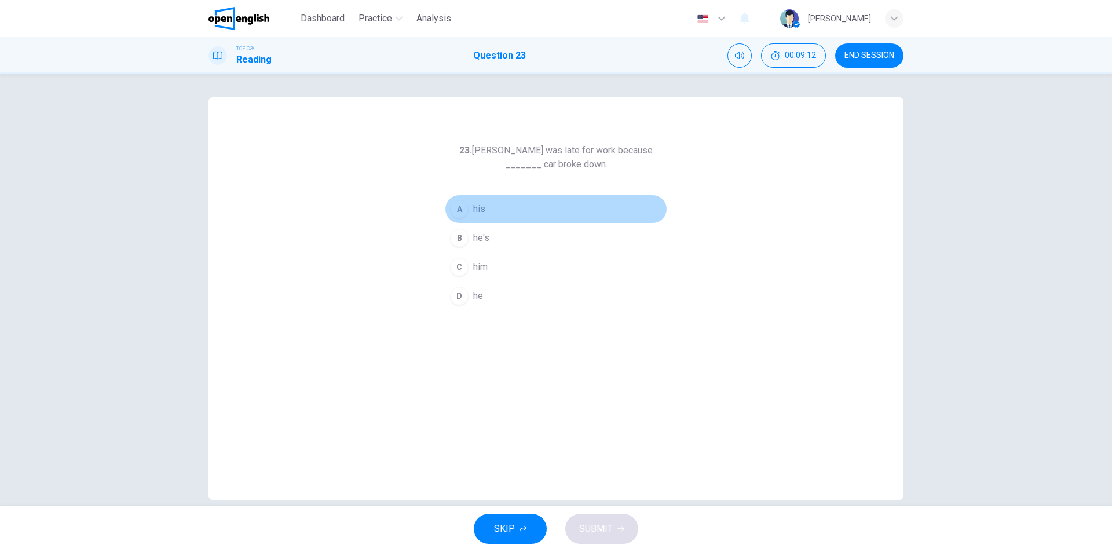
click at [475, 207] on span "his" at bounding box center [479, 209] width 12 height 14
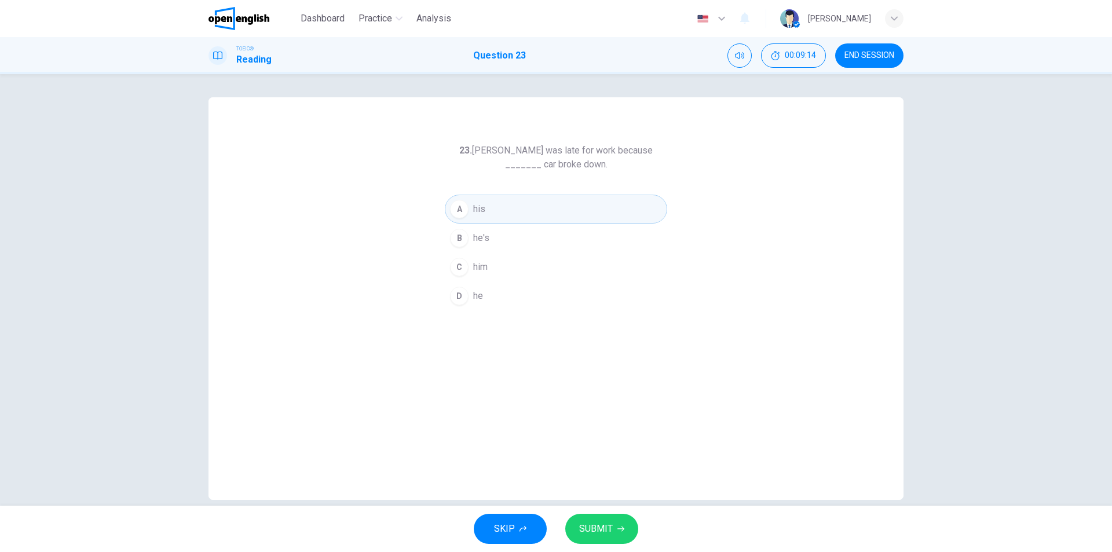
click at [613, 529] on button "SUBMIT" at bounding box center [601, 529] width 73 height 30
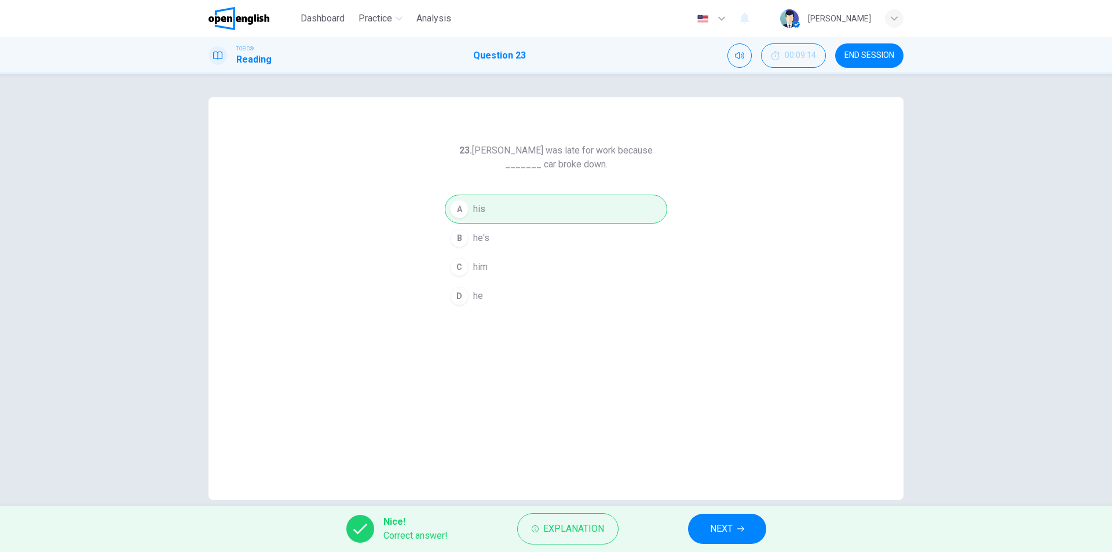
click at [717, 535] on span "NEXT" at bounding box center [721, 529] width 23 height 16
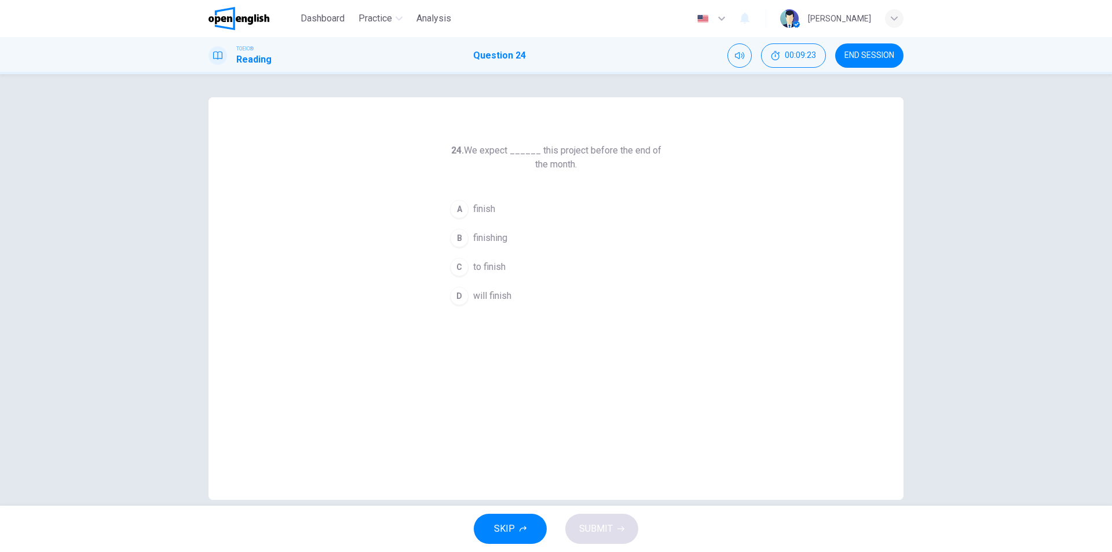
click at [485, 263] on span "to finish" at bounding box center [489, 267] width 32 height 14
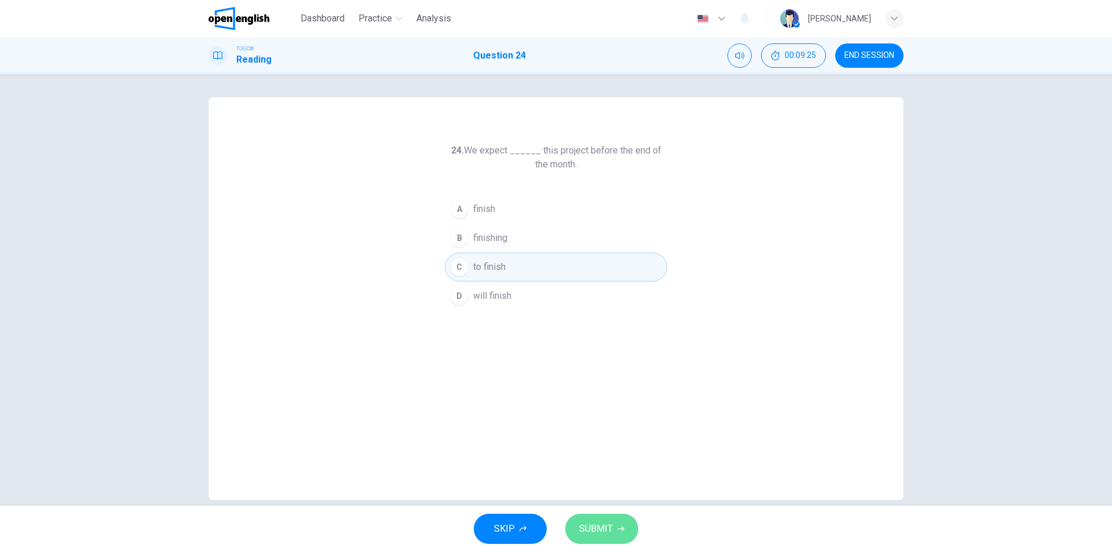
click at [587, 537] on button "SUBMIT" at bounding box center [601, 529] width 73 height 30
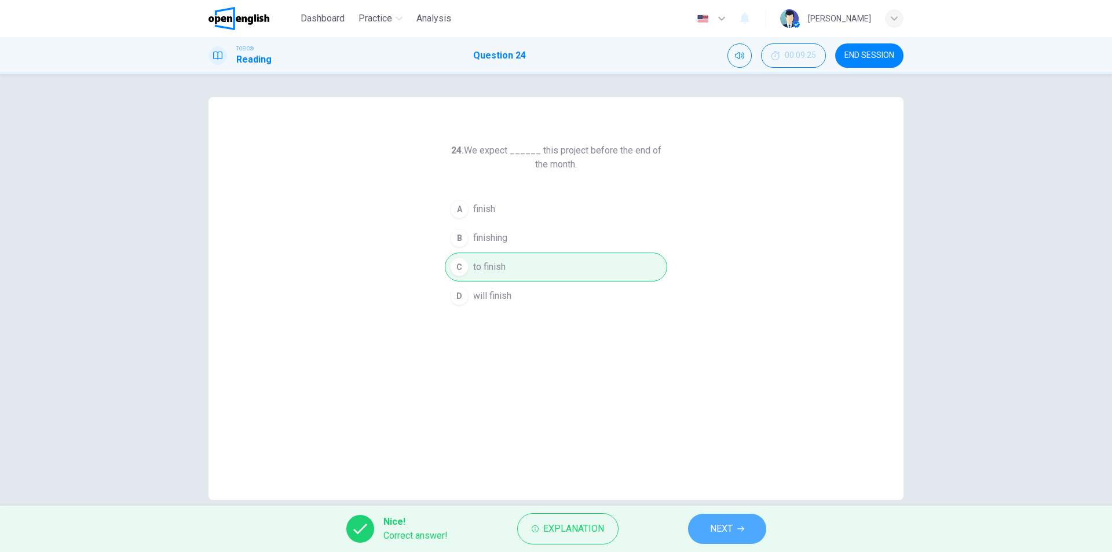
click at [729, 536] on span "NEXT" at bounding box center [721, 529] width 23 height 16
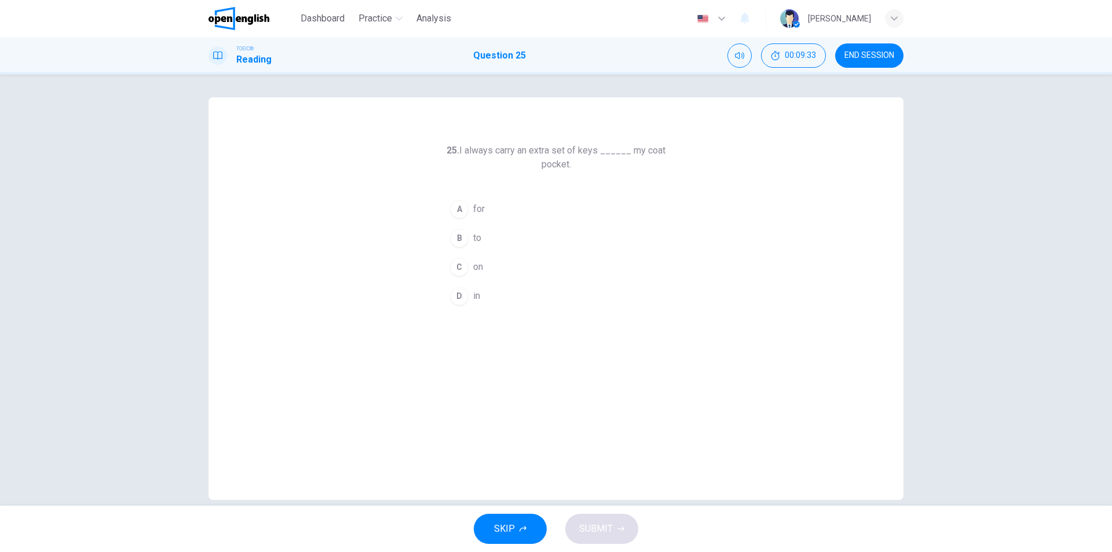
drag, startPoint x: 477, startPoint y: 299, endPoint x: 512, endPoint y: 297, distance: 35.9
click at [477, 299] on span "in" at bounding box center [476, 296] width 7 height 14
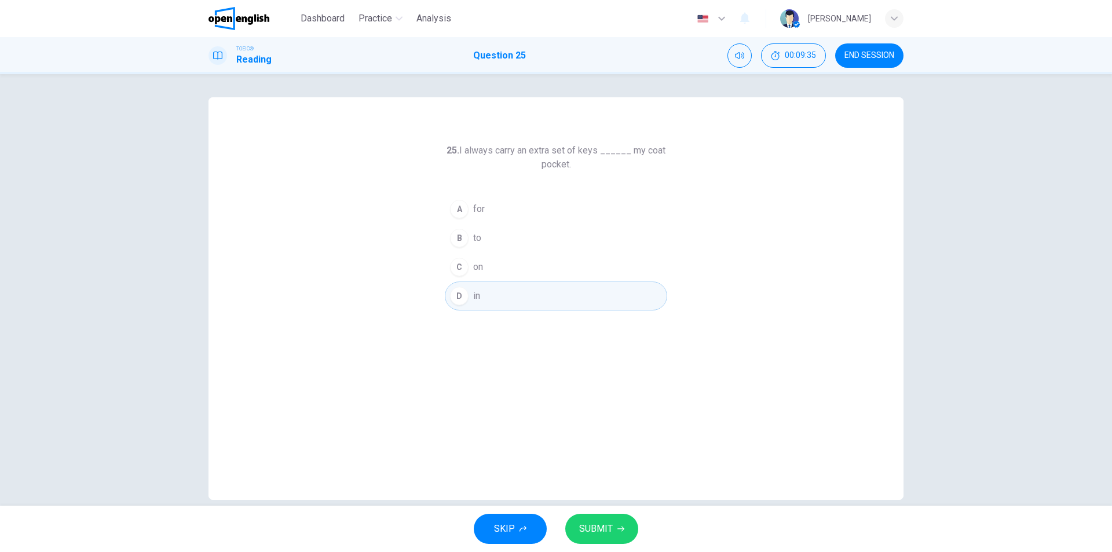
click at [606, 524] on span "SUBMIT" at bounding box center [596, 529] width 34 height 16
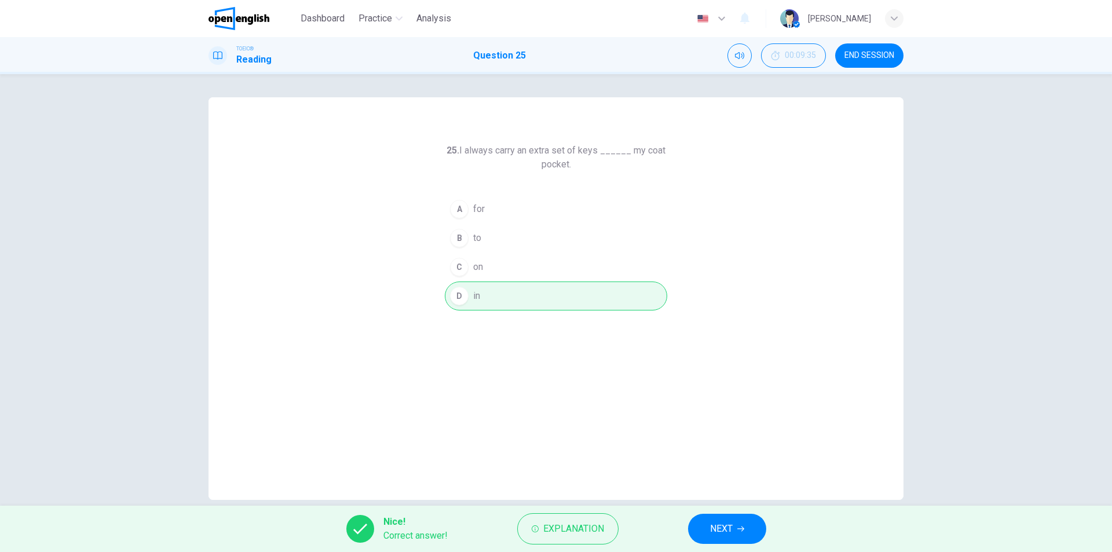
click at [714, 524] on span "NEXT" at bounding box center [721, 529] width 23 height 16
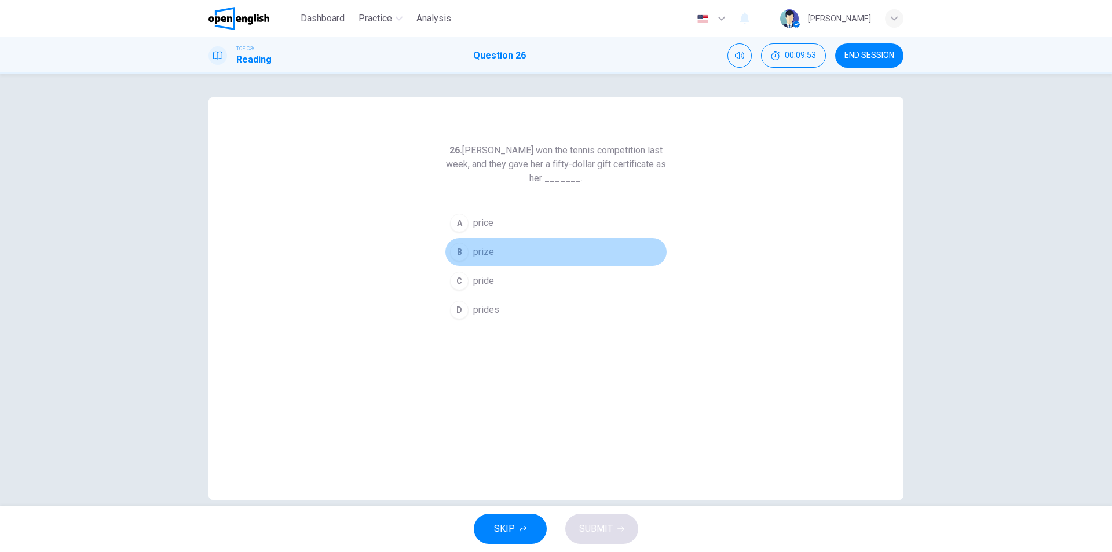
click at [484, 254] on span "prize" at bounding box center [483, 252] width 21 height 14
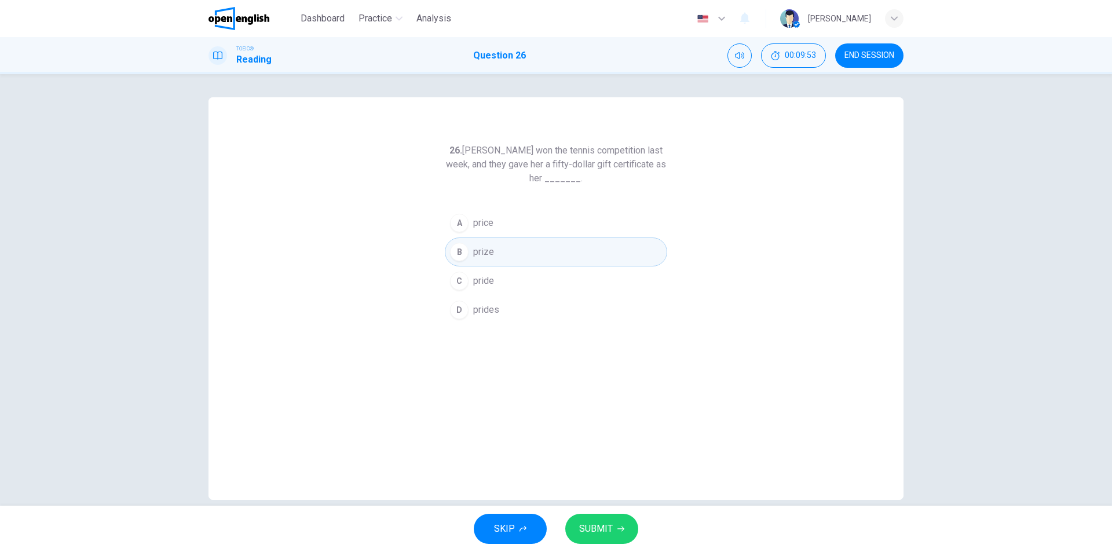
click at [593, 536] on span "SUBMIT" at bounding box center [596, 529] width 34 height 16
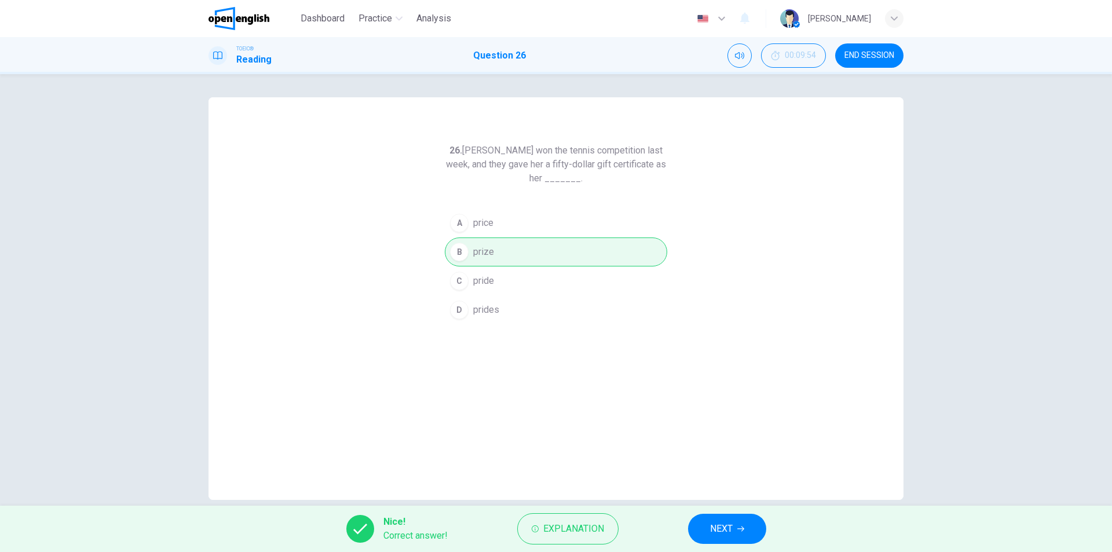
click at [713, 529] on span "NEXT" at bounding box center [721, 529] width 23 height 16
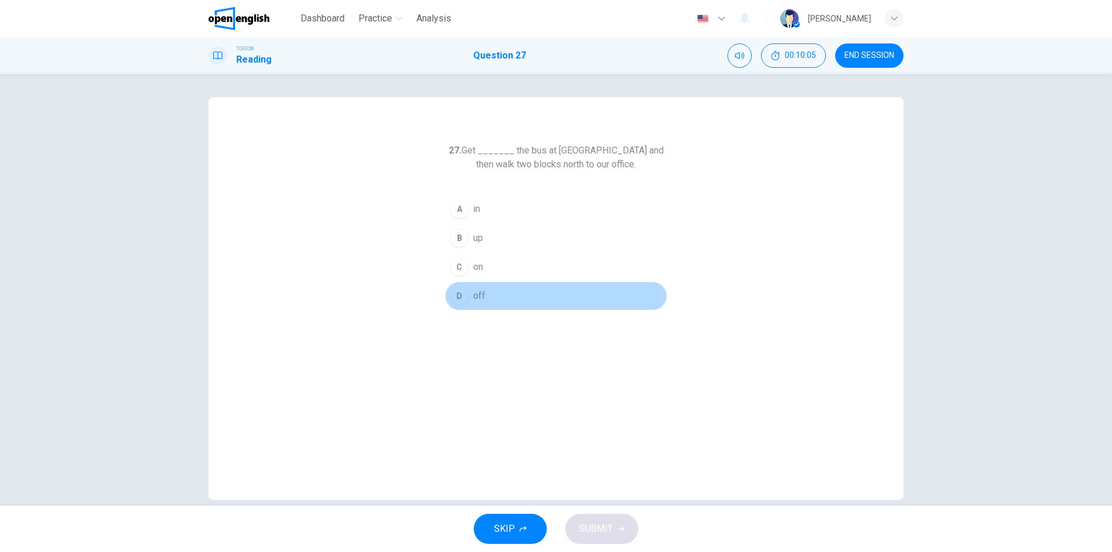
click at [476, 299] on span "off" at bounding box center [479, 296] width 12 height 14
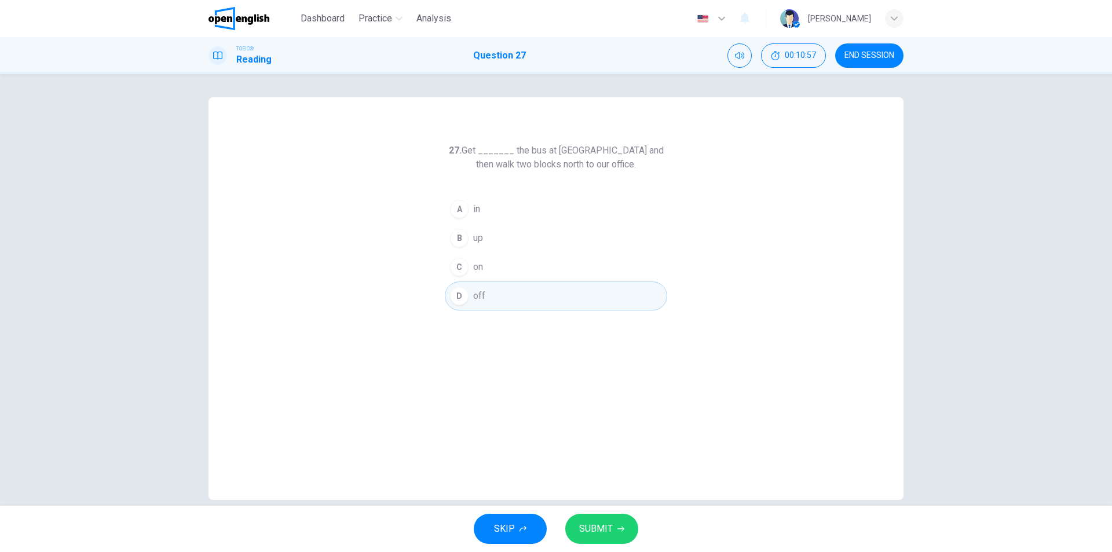
click at [774, 462] on div "27. Get _______ the bus at Main Street and then walk two blocks north to our of…" at bounding box center [555, 298] width 695 height 402
click at [608, 534] on span "SUBMIT" at bounding box center [596, 529] width 34 height 16
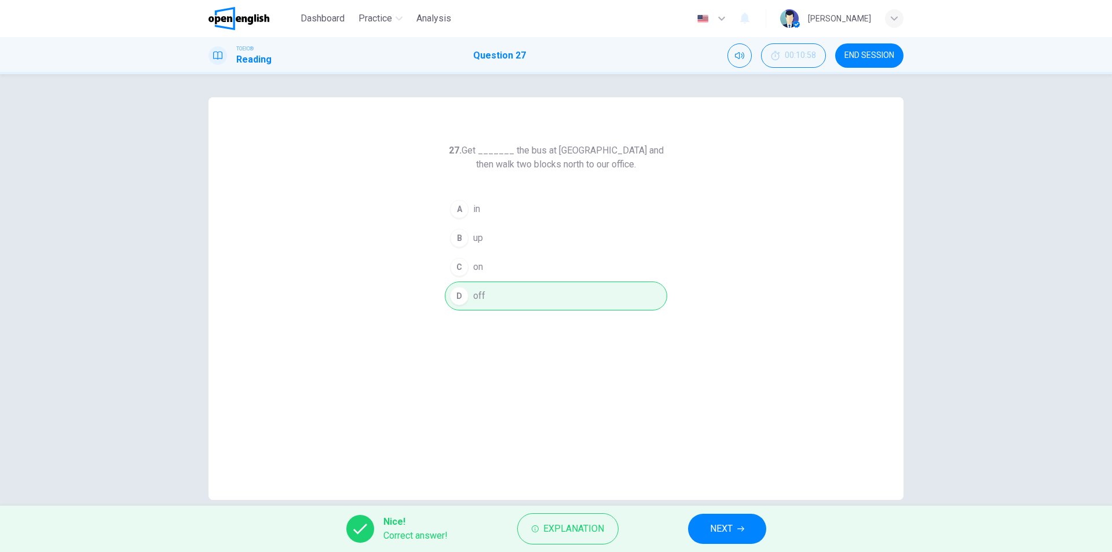
click at [717, 527] on span "NEXT" at bounding box center [721, 529] width 23 height 16
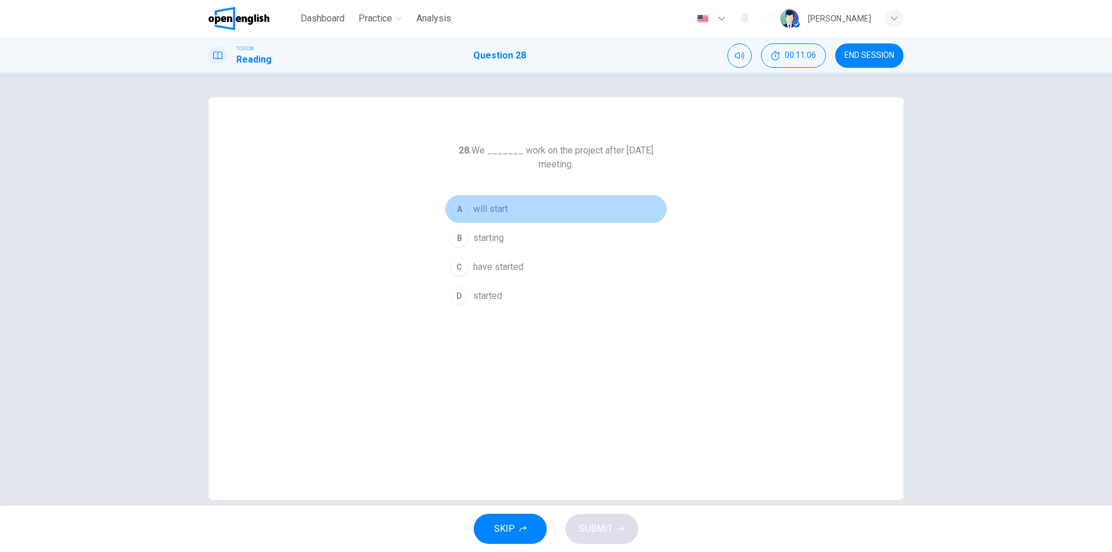
click at [490, 207] on span "will start" at bounding box center [490, 209] width 35 height 14
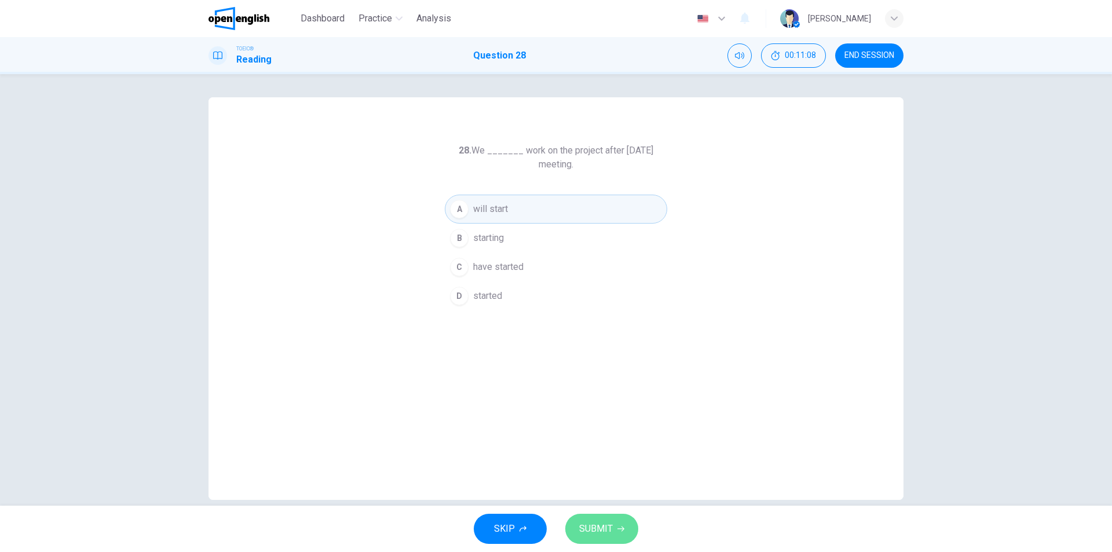
click at [595, 535] on span "SUBMIT" at bounding box center [596, 529] width 34 height 16
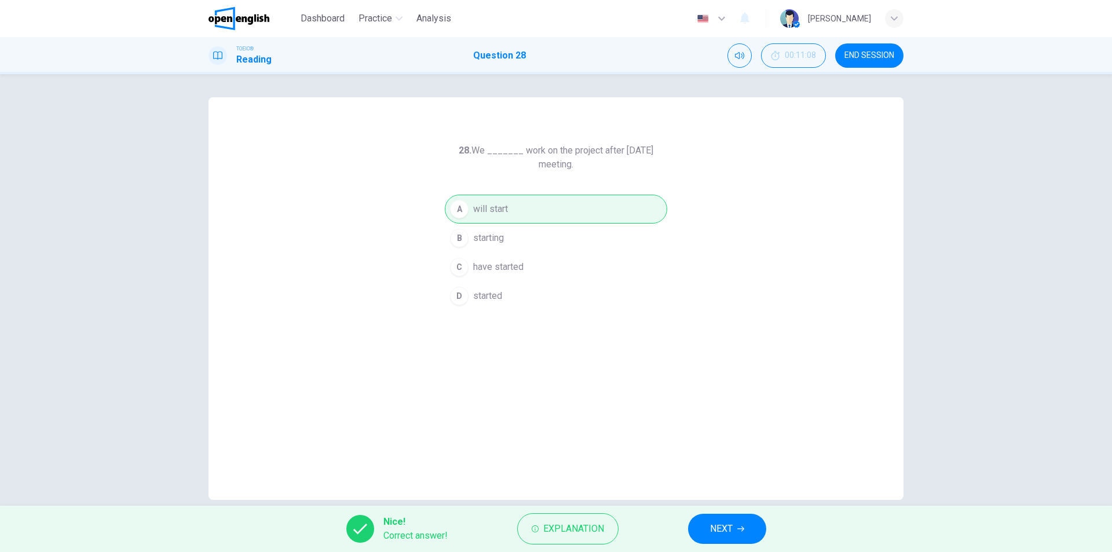
click at [710, 529] on span "NEXT" at bounding box center [721, 529] width 23 height 16
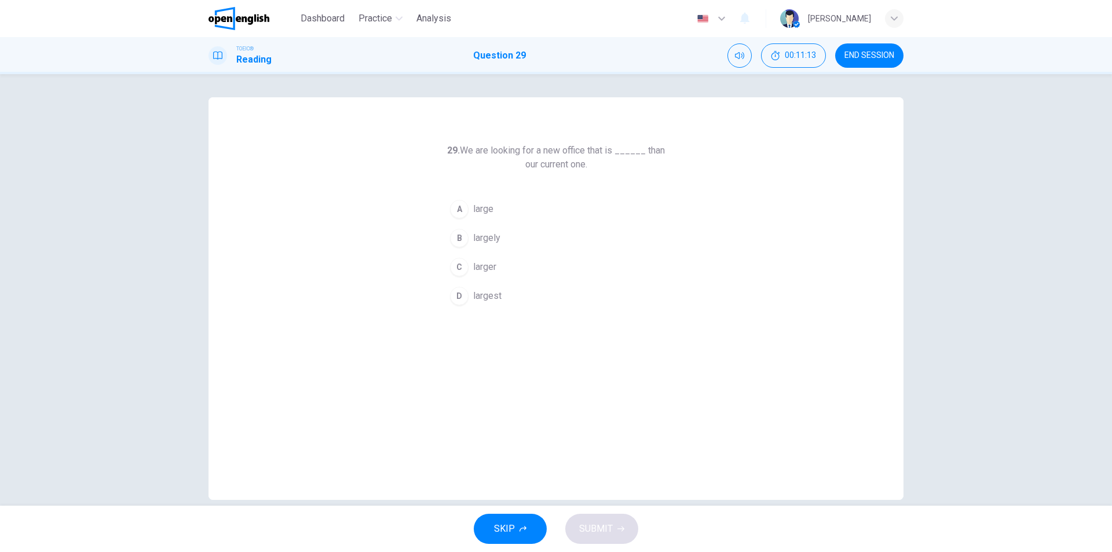
click at [470, 267] on button "C larger" at bounding box center [556, 266] width 222 height 29
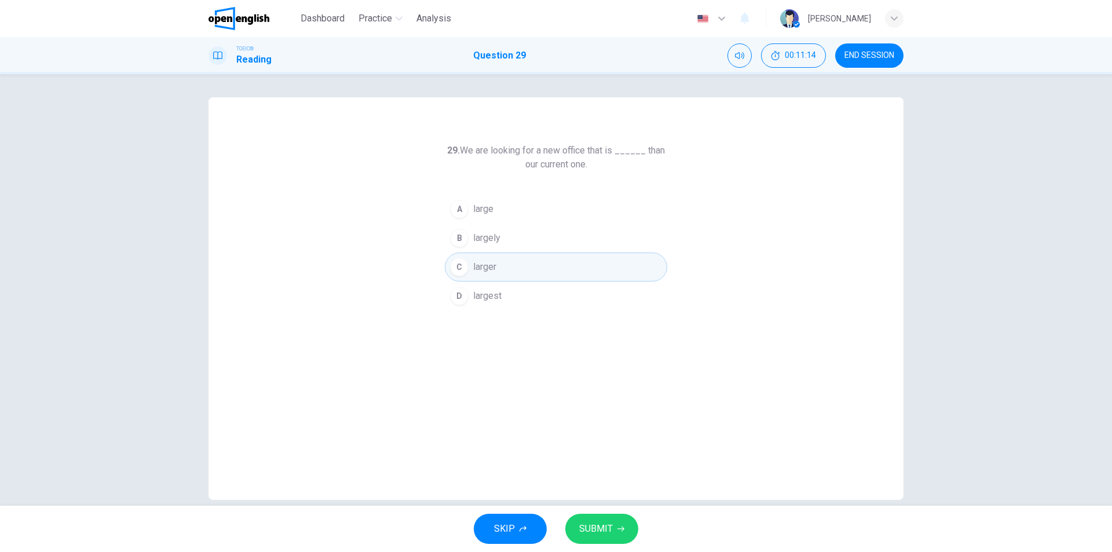
click at [608, 532] on span "SUBMIT" at bounding box center [596, 529] width 34 height 16
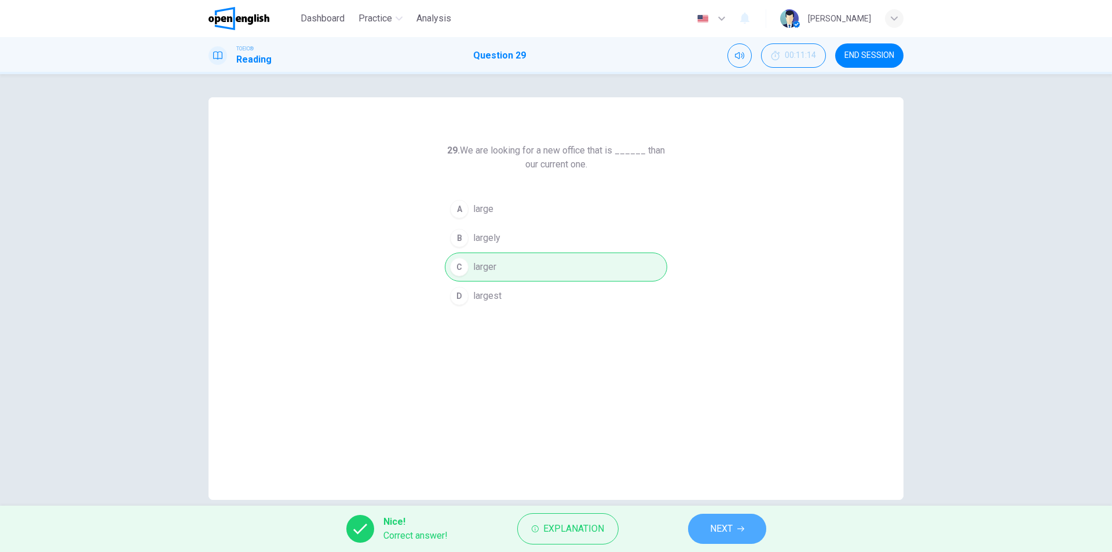
click at [710, 540] on button "NEXT" at bounding box center [727, 529] width 78 height 30
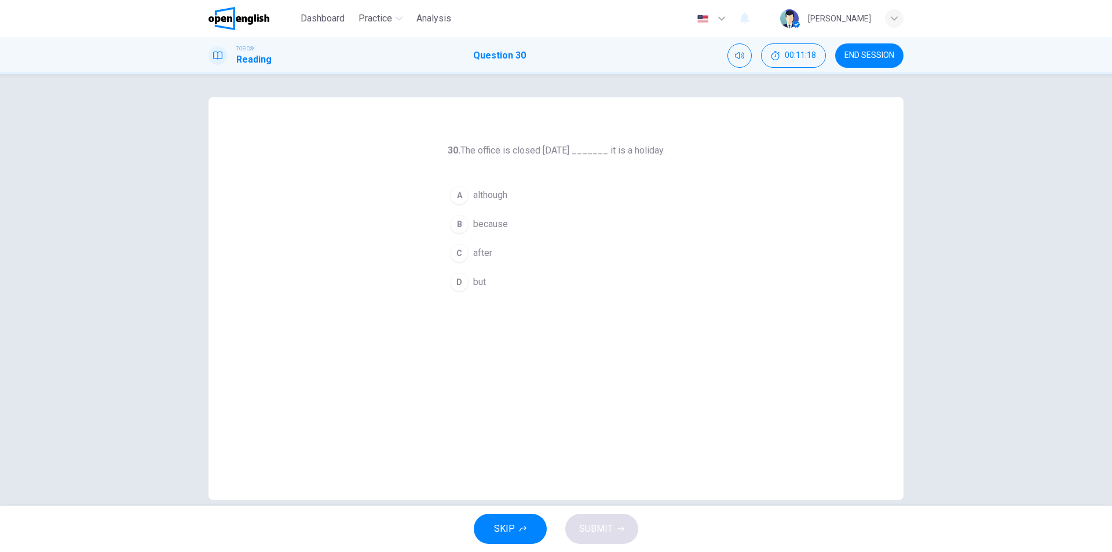
click at [493, 226] on span "because" at bounding box center [490, 224] width 35 height 14
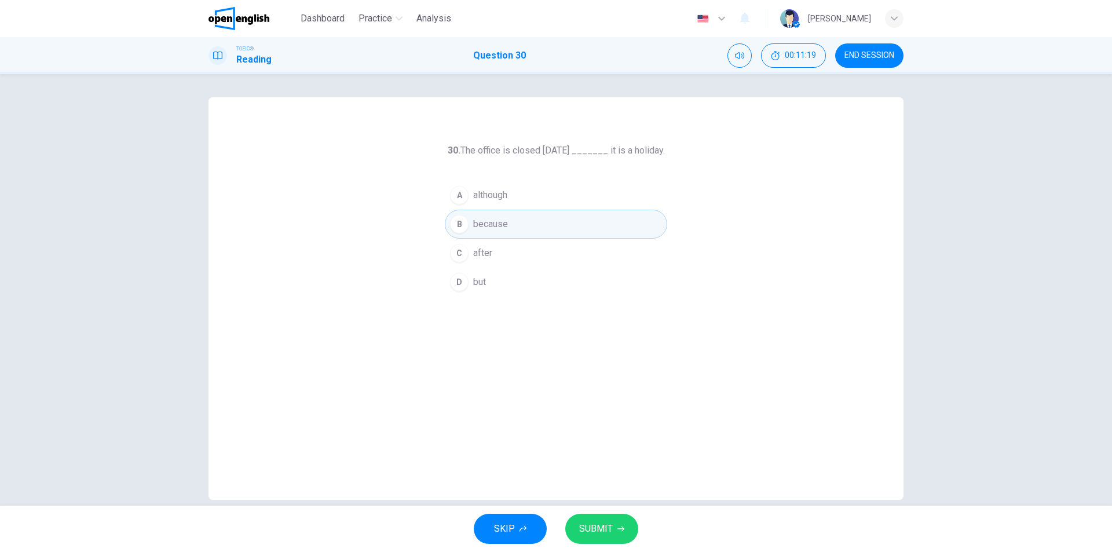
click at [617, 529] on icon "button" at bounding box center [620, 528] width 7 height 7
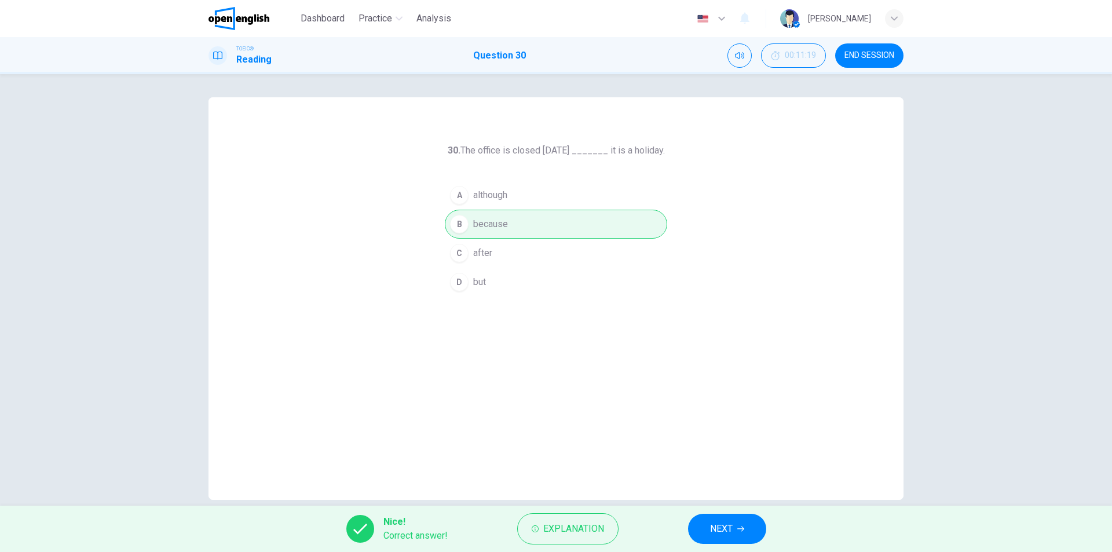
click at [743, 524] on button "NEXT" at bounding box center [727, 529] width 78 height 30
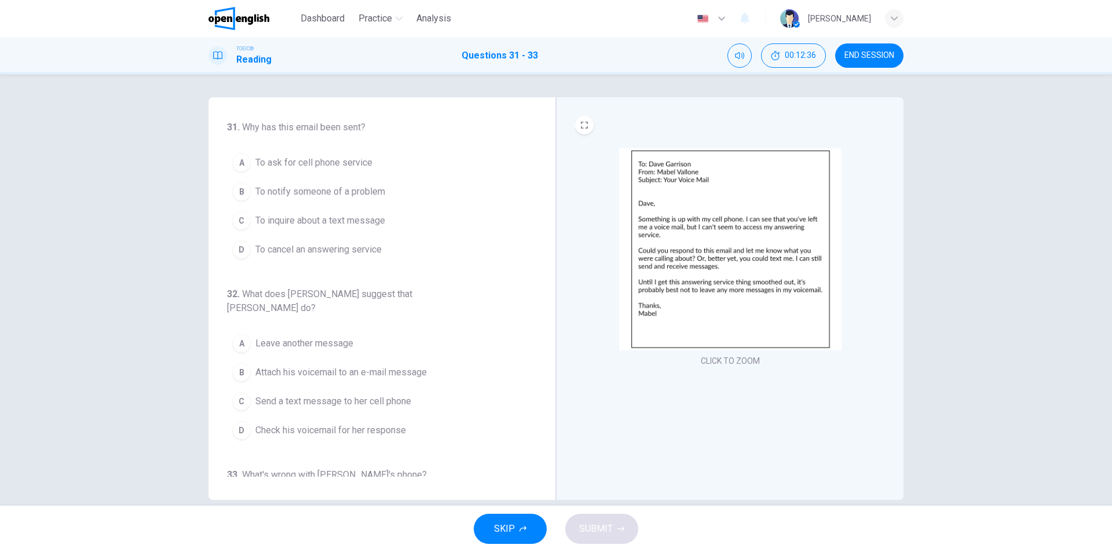
click at [380, 194] on span "To notify someone of a problem" at bounding box center [320, 192] width 130 height 14
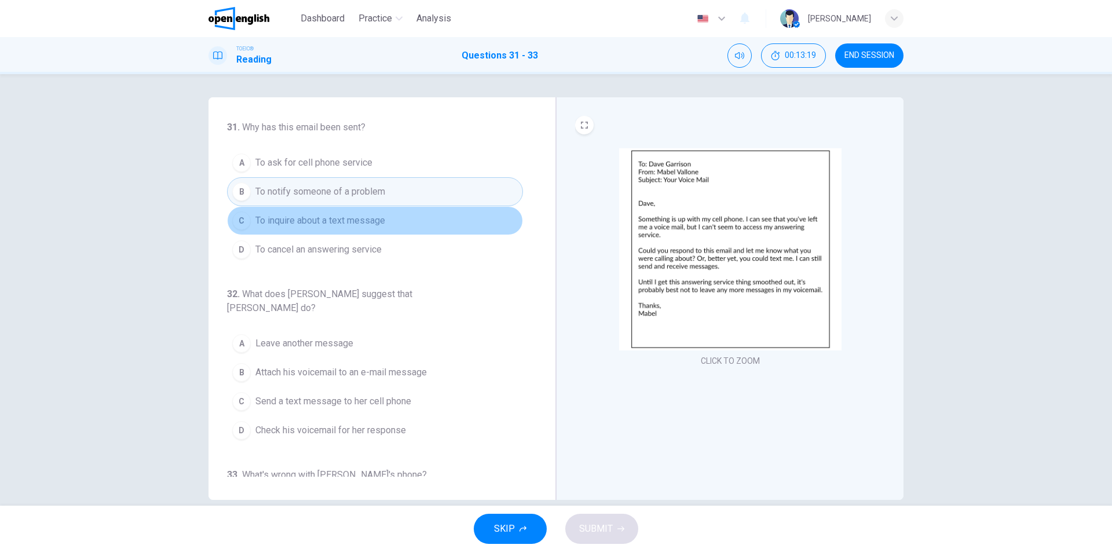
click at [387, 220] on button "C To inquire about a text message" at bounding box center [375, 220] width 296 height 29
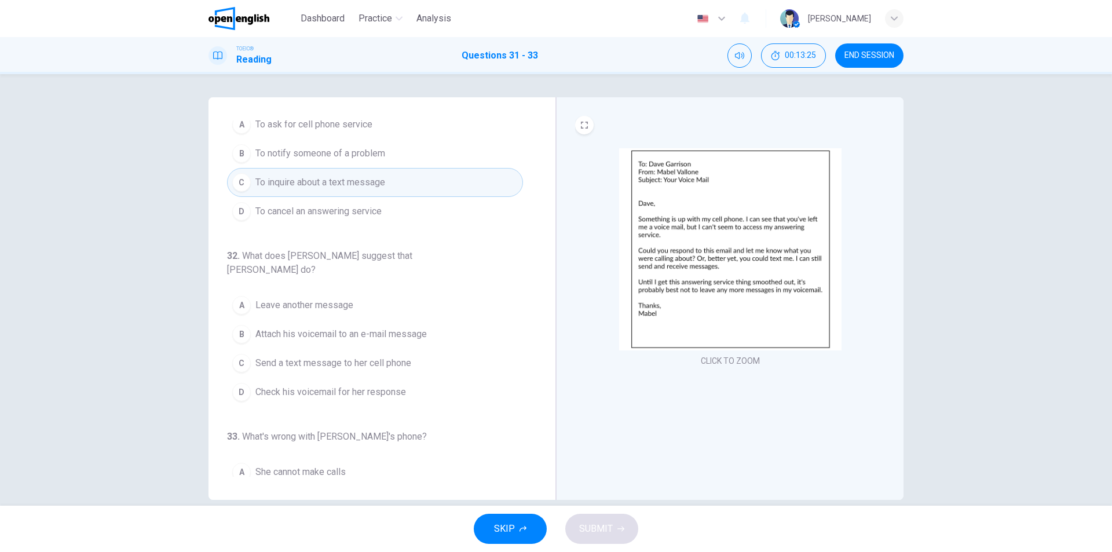
scroll to position [58, 0]
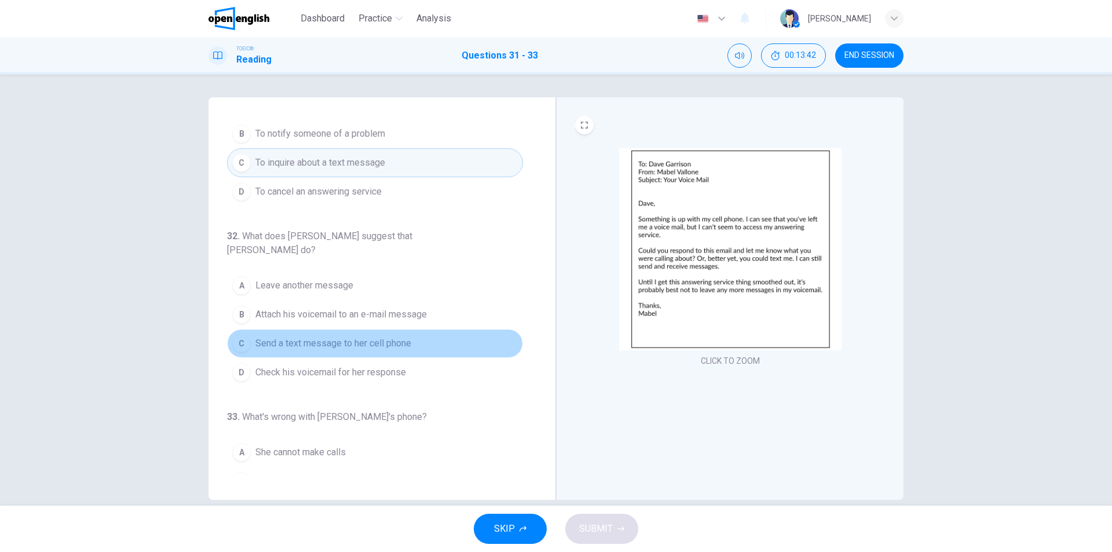
click at [375, 336] on span "Send a text message to her cell phone" at bounding box center [333, 343] width 156 height 14
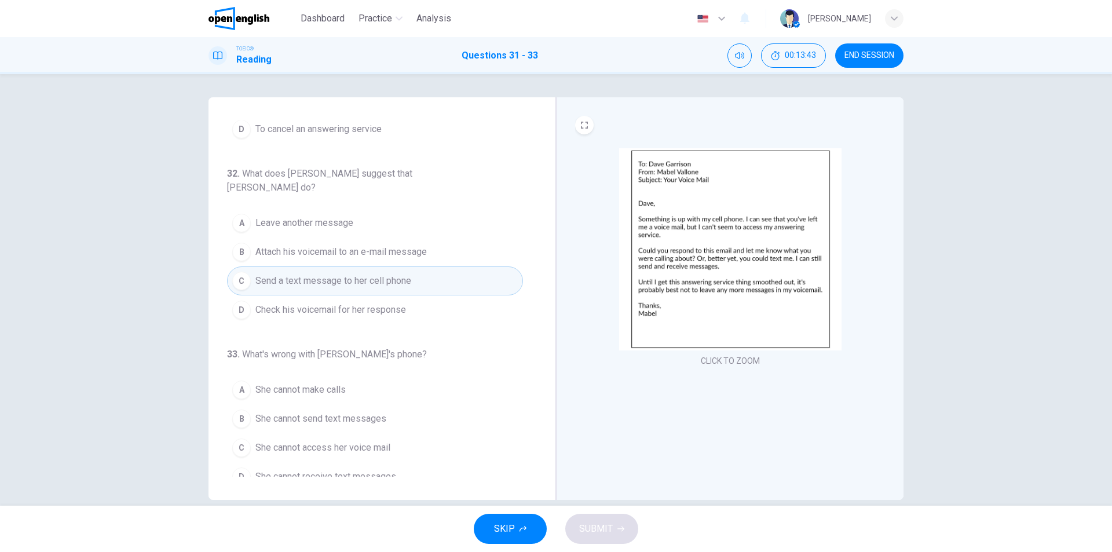
scroll to position [121, 0]
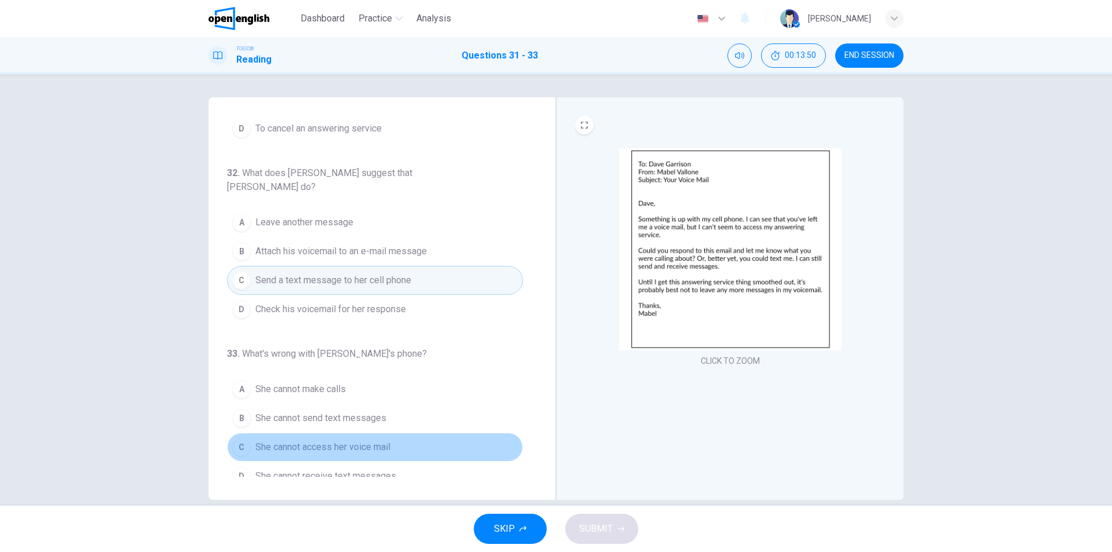
click at [375, 440] on span "She cannot access her voice mail" at bounding box center [322, 447] width 135 height 14
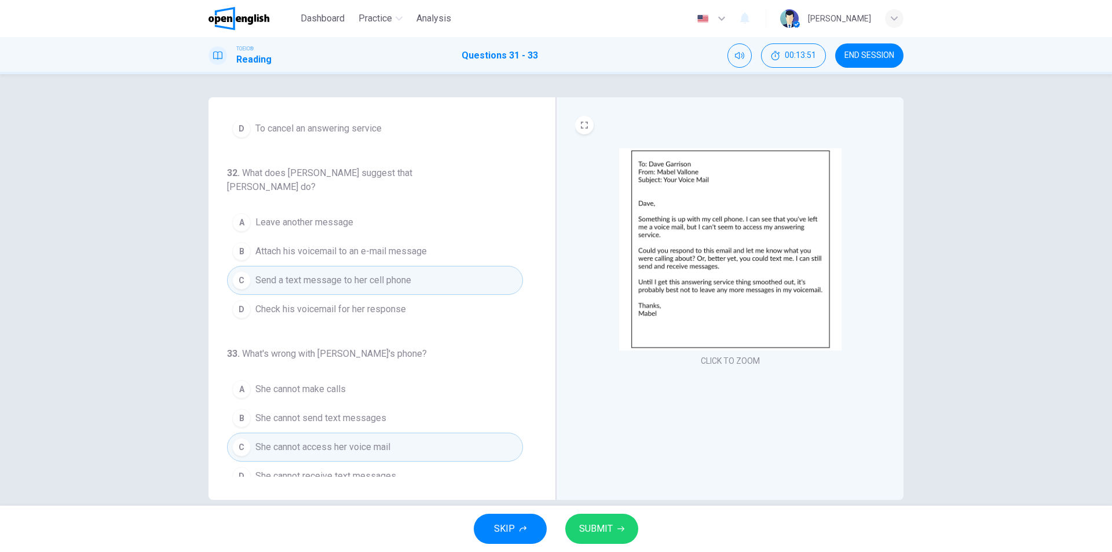
scroll to position [17, 0]
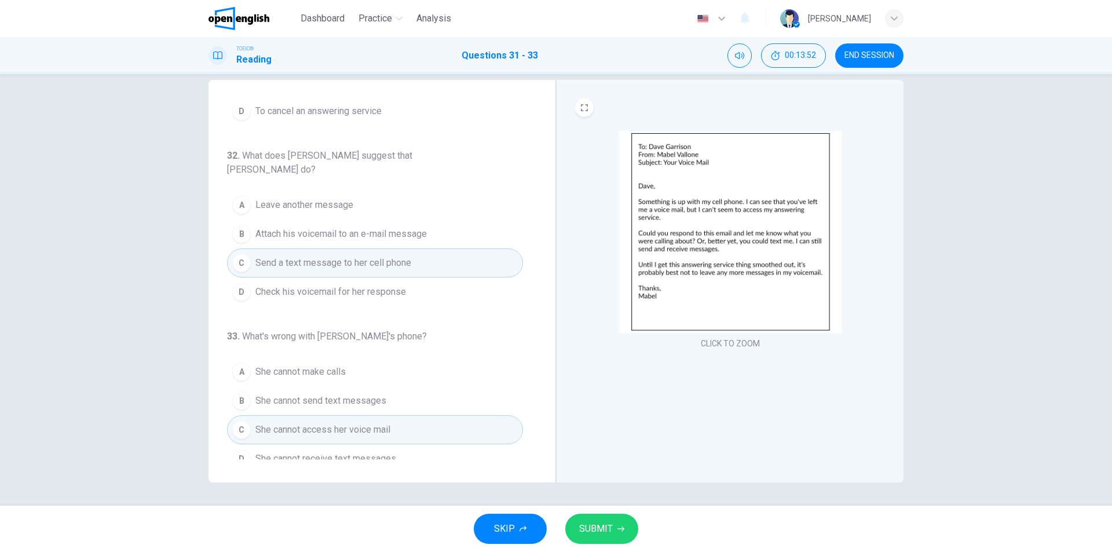
drag, startPoint x: 607, startPoint y: 537, endPoint x: 613, endPoint y: 538, distance: 5.9
click at [606, 537] on button "SUBMIT" at bounding box center [601, 529] width 73 height 30
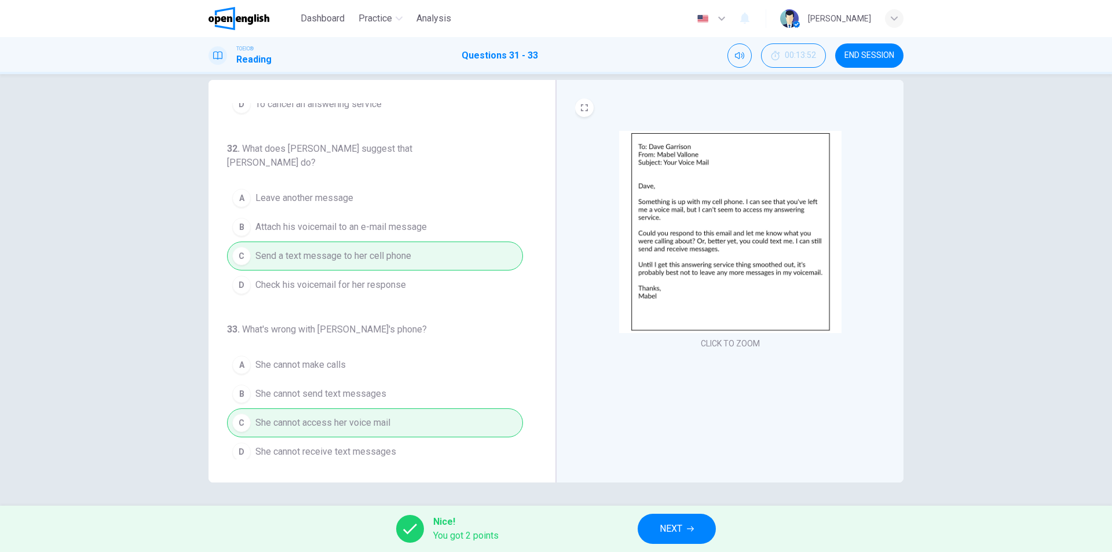
scroll to position [121, 0]
click at [668, 525] on span "NEXT" at bounding box center [671, 529] width 23 height 16
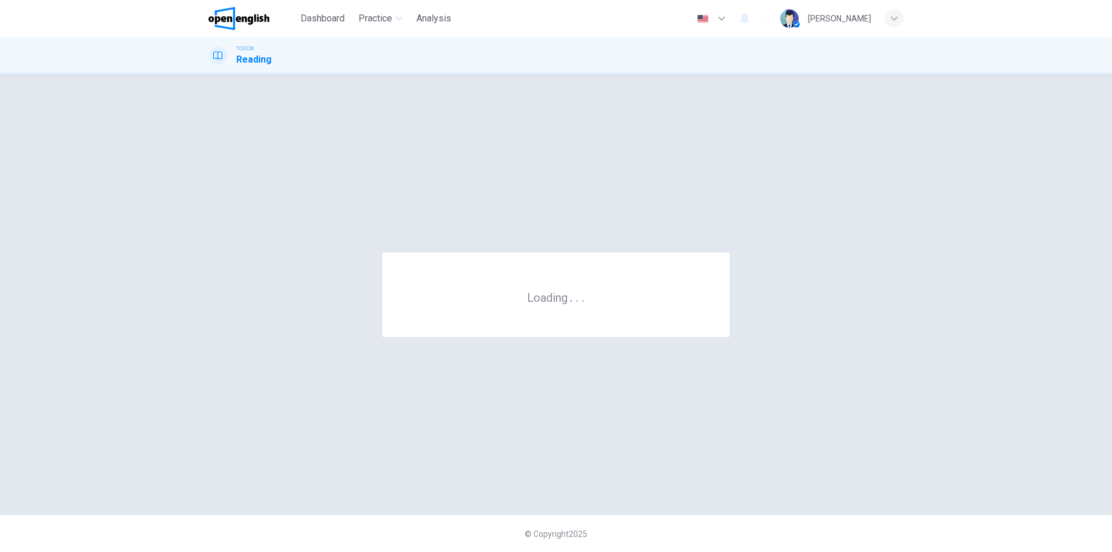
scroll to position [0, 0]
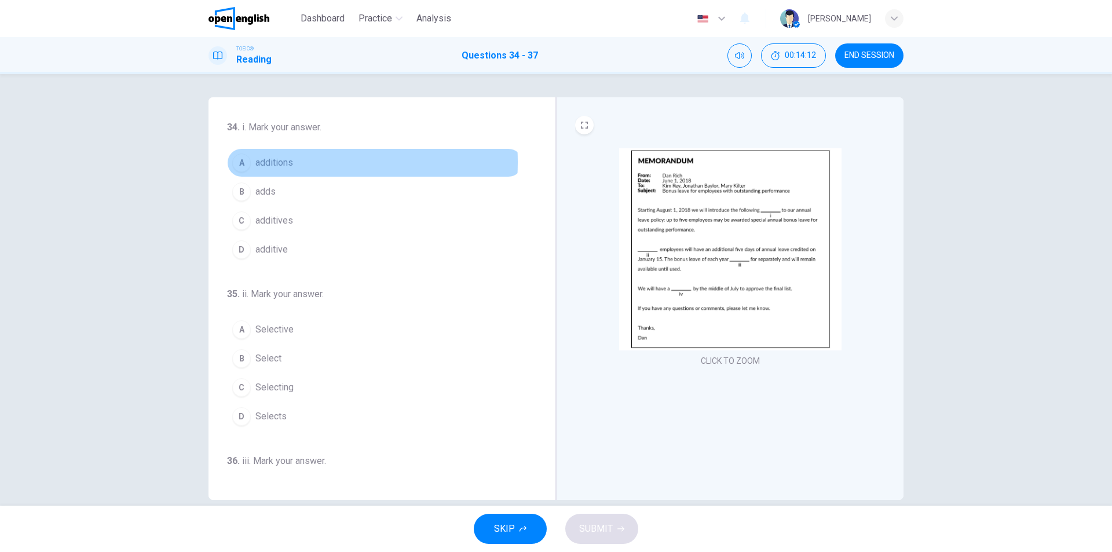
click at [278, 164] on span "additions" at bounding box center [274, 163] width 38 height 14
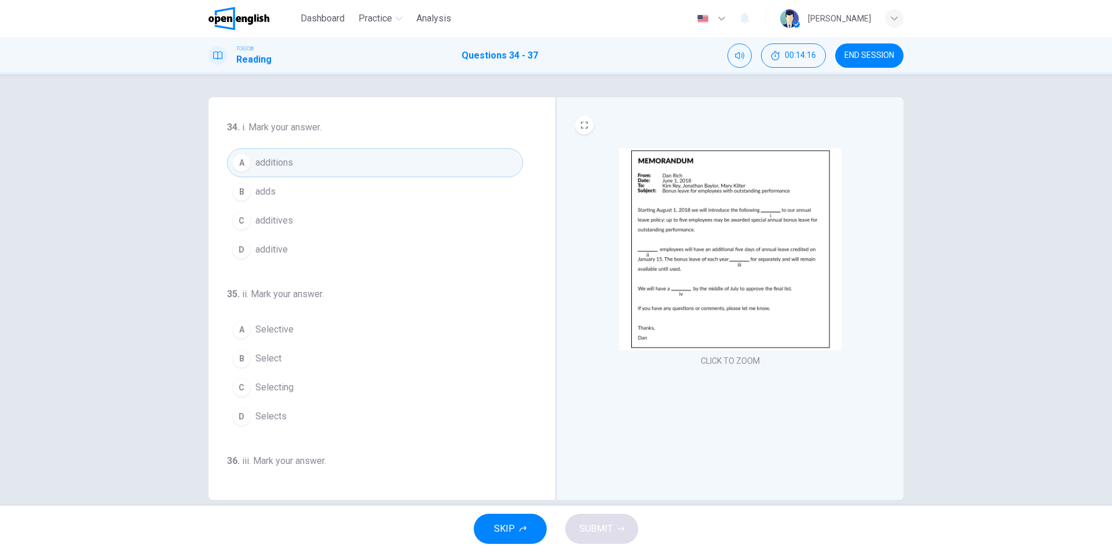
click at [284, 389] on span "Selecting" at bounding box center [274, 387] width 38 height 14
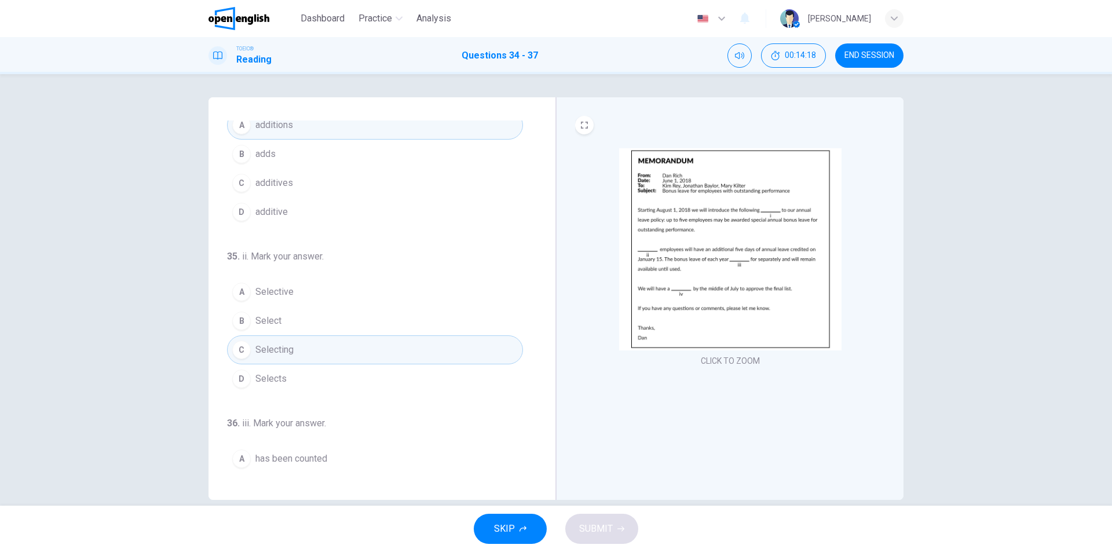
scroll to position [58, 0]
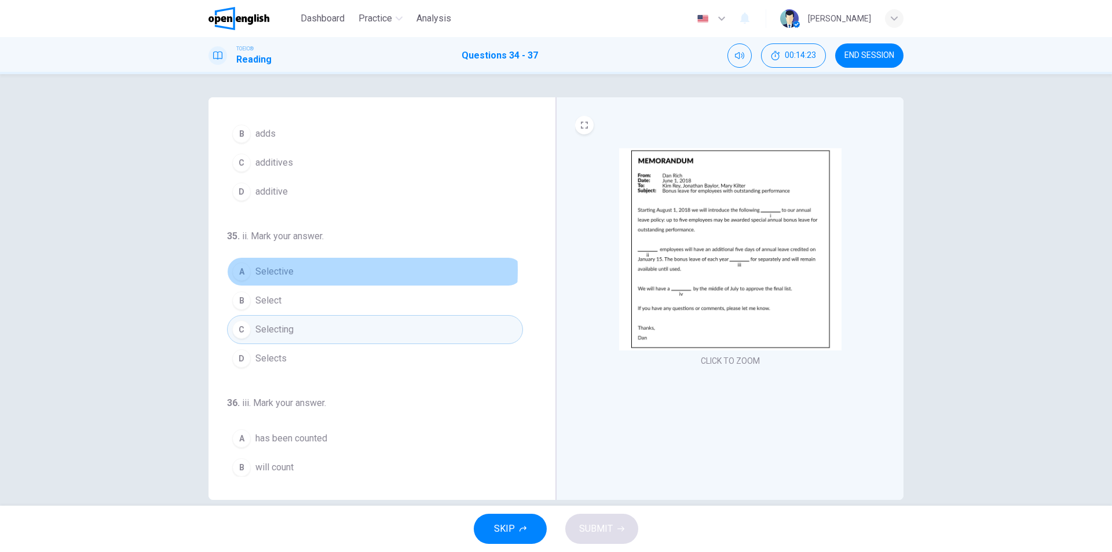
click at [277, 270] on span "Selective" at bounding box center [274, 272] width 38 height 14
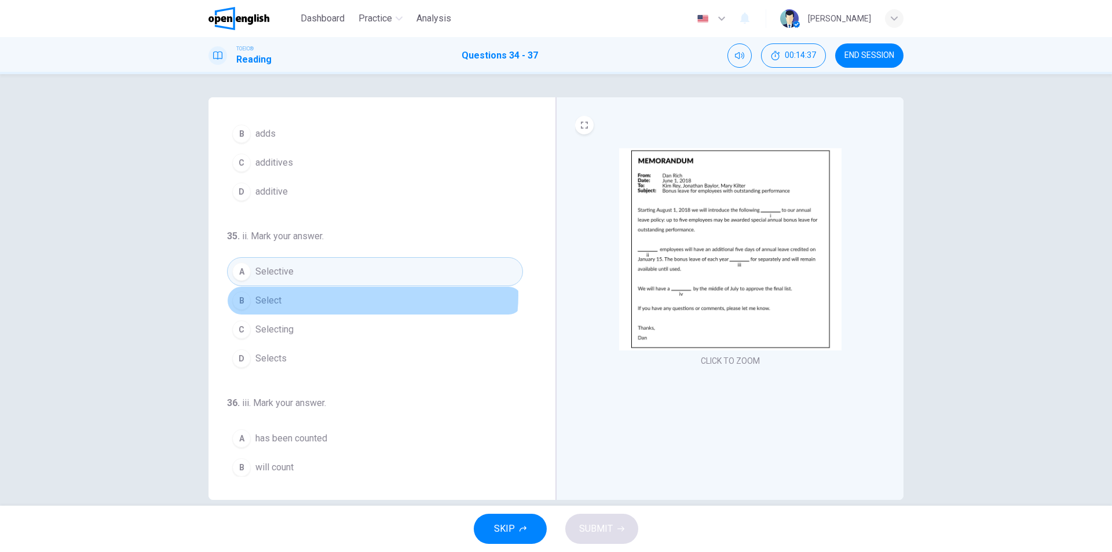
click at [362, 295] on button "B Select" at bounding box center [375, 300] width 296 height 29
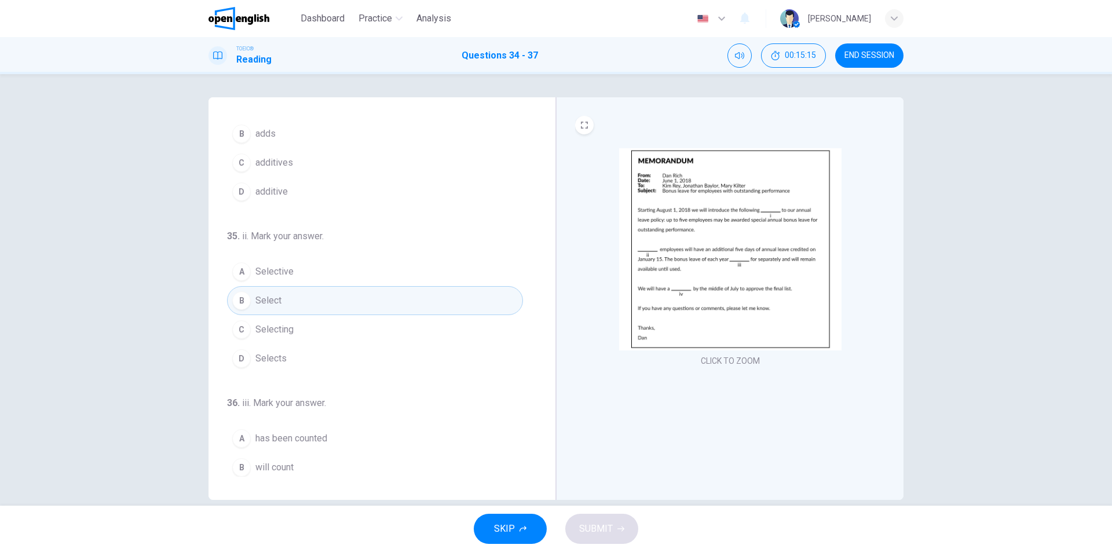
click at [302, 270] on button "A Selective" at bounding box center [375, 271] width 296 height 29
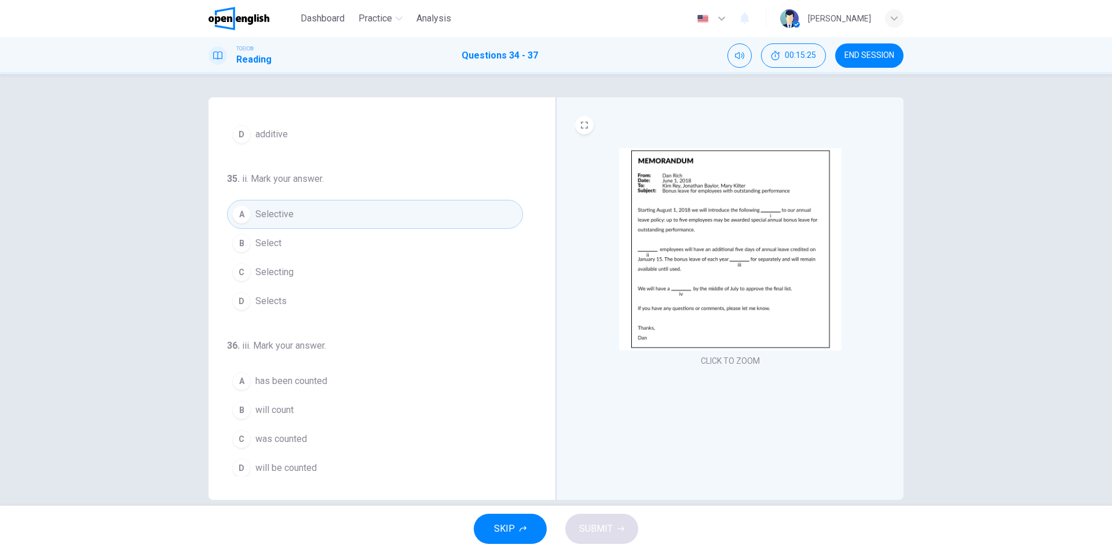
scroll to position [116, 0]
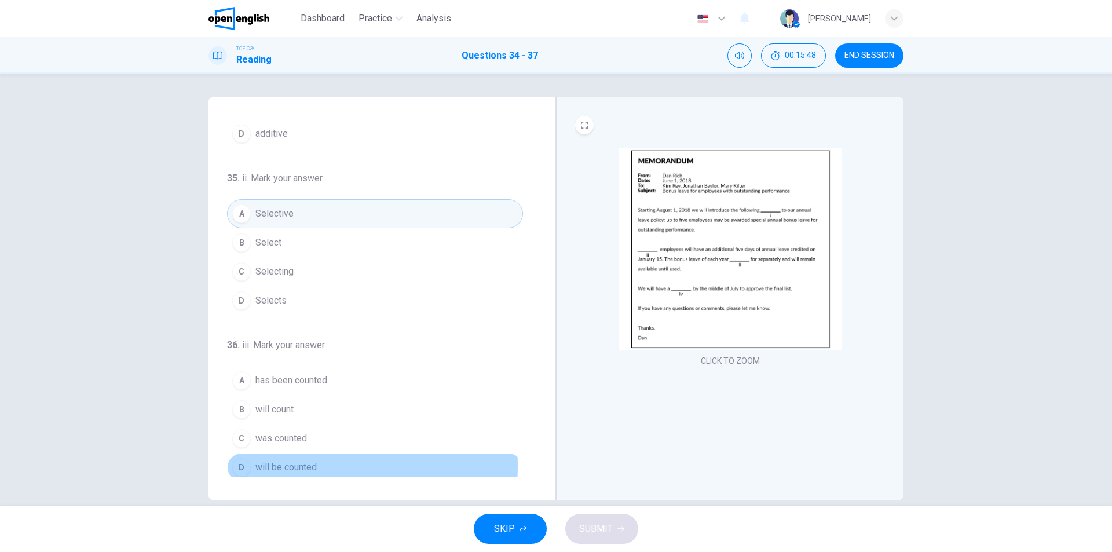
click at [312, 466] on span "will be counted" at bounding box center [285, 467] width 61 height 14
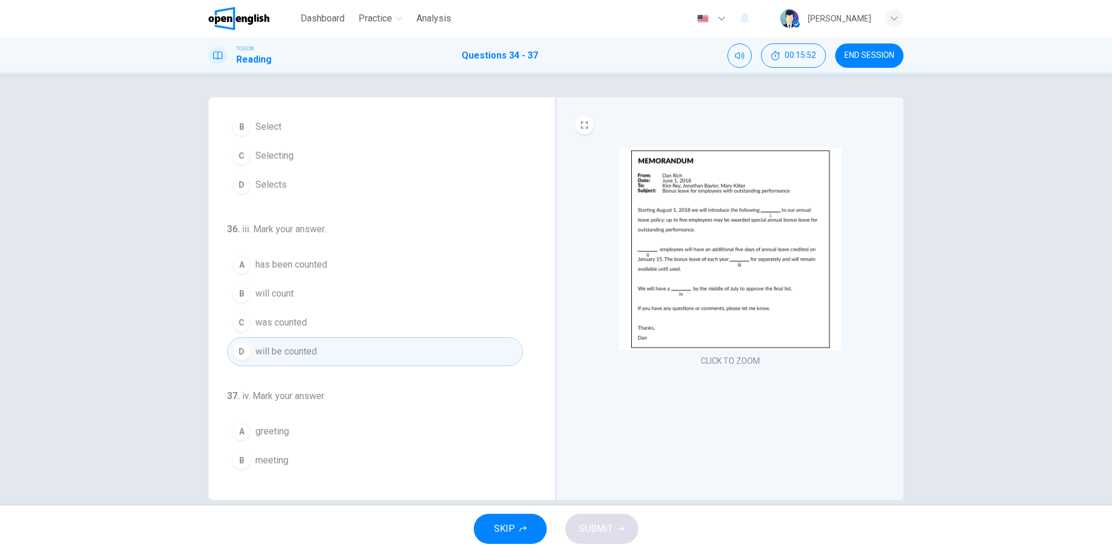
scroll to position [288, 0]
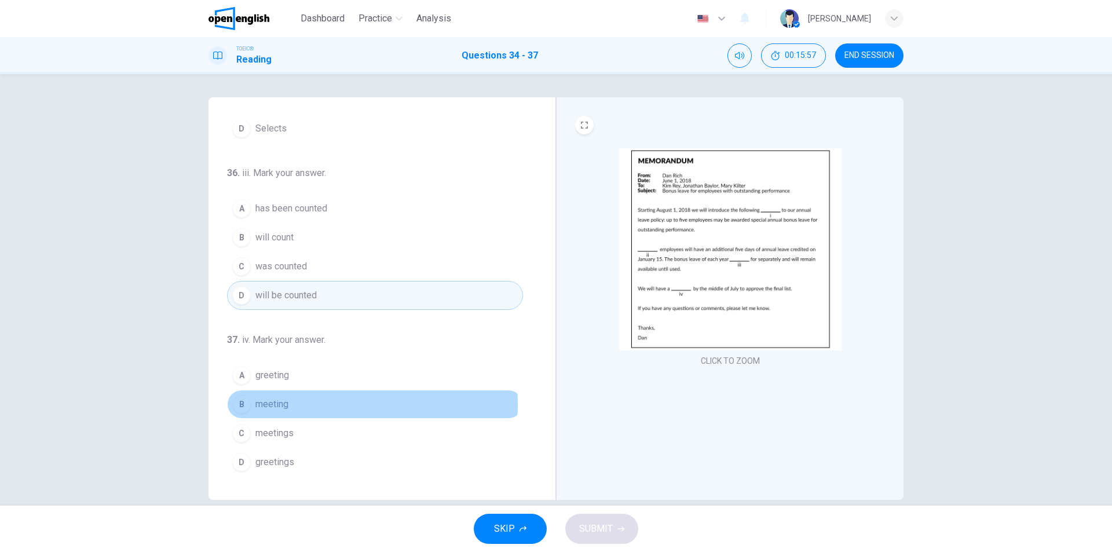
click at [280, 404] on span "meeting" at bounding box center [271, 404] width 33 height 14
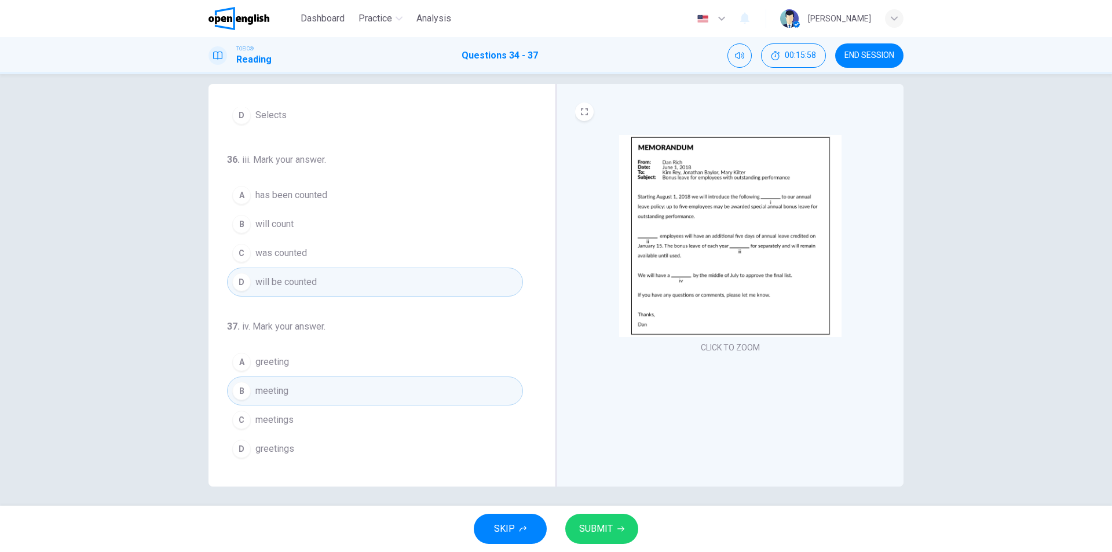
scroll to position [17, 0]
click at [607, 531] on span "SUBMIT" at bounding box center [596, 529] width 34 height 16
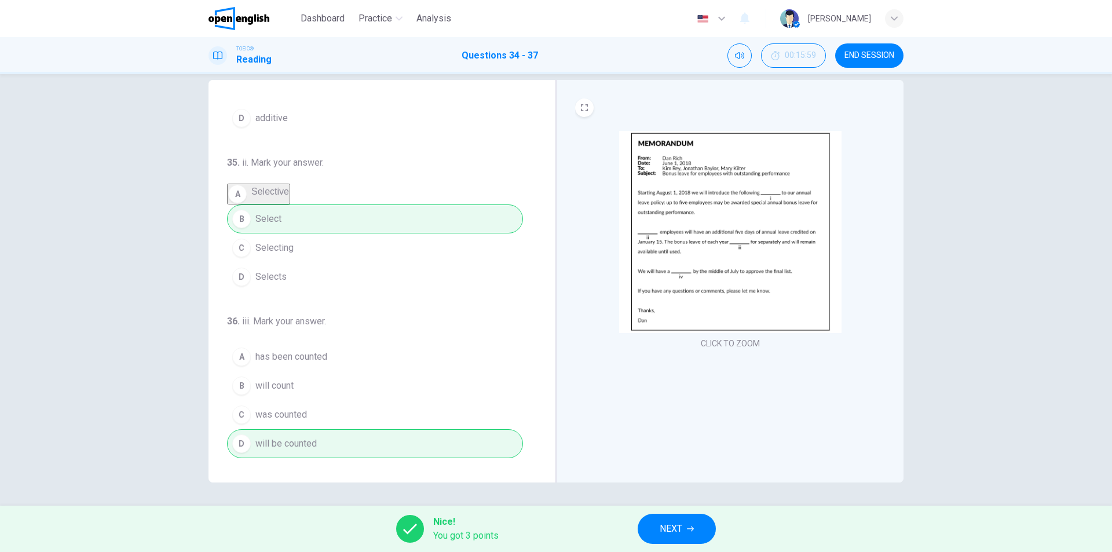
scroll to position [56, 0]
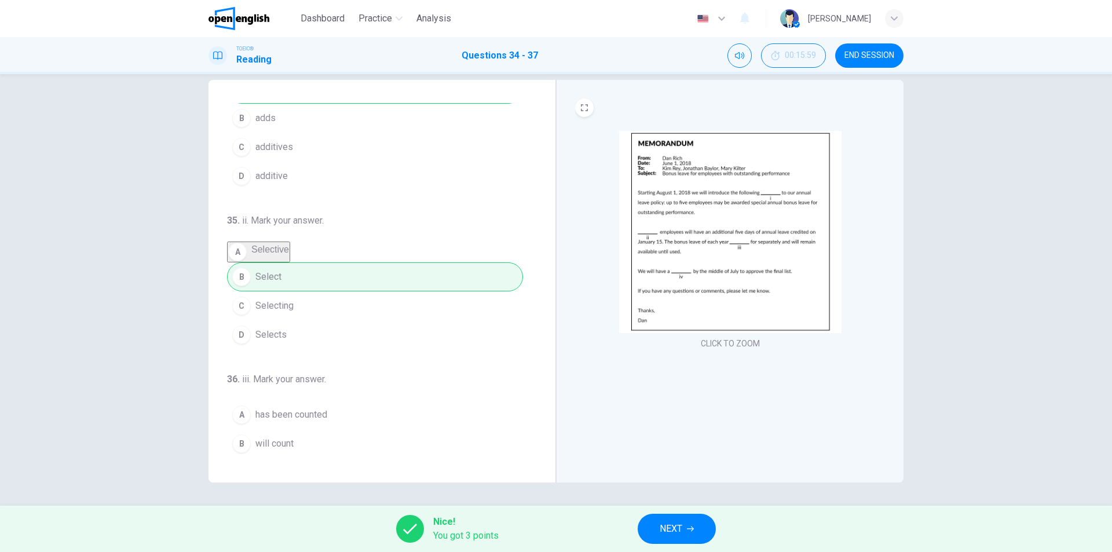
click at [664, 524] on span "NEXT" at bounding box center [671, 529] width 23 height 16
